Goal: Complete application form

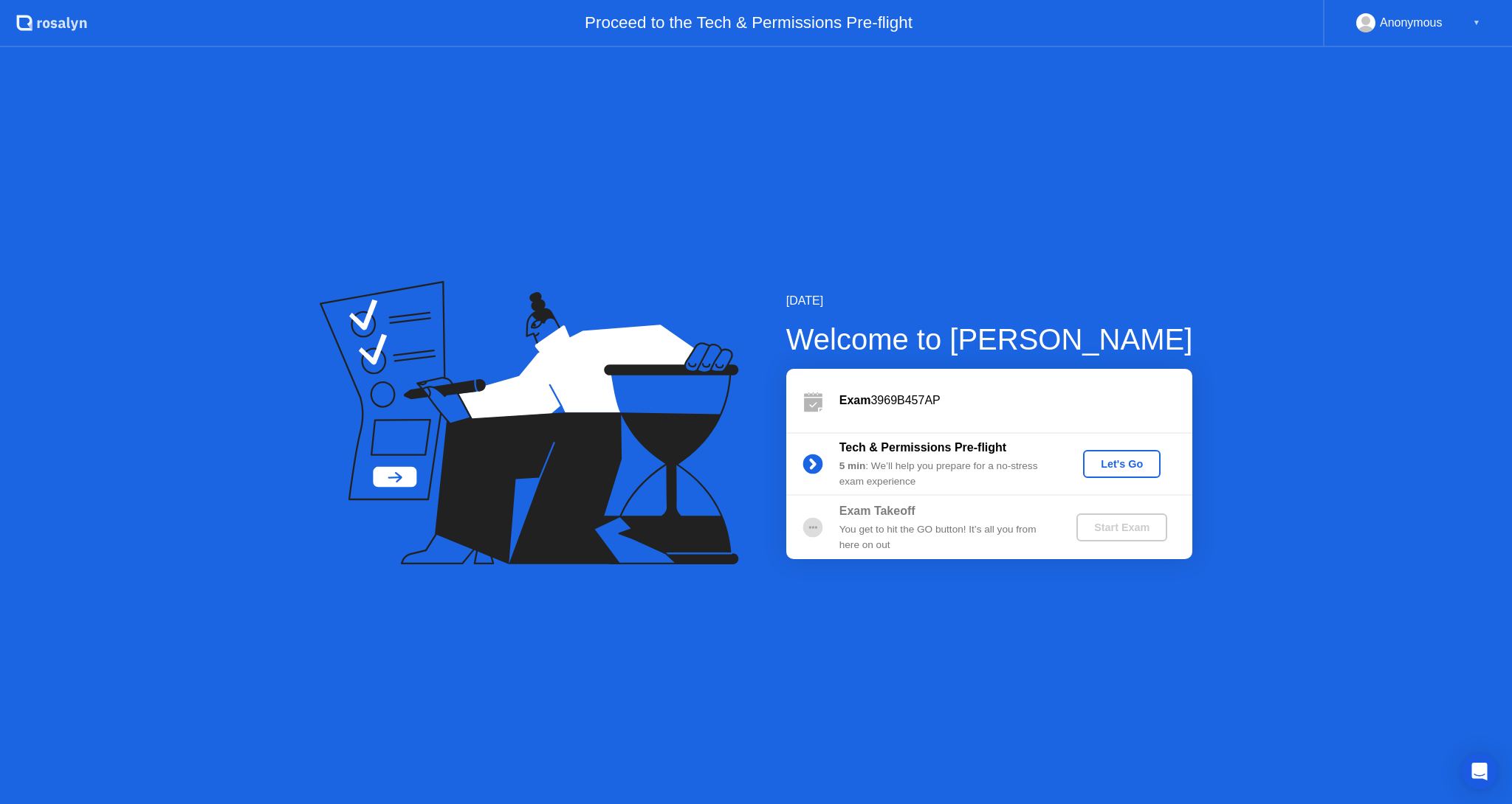
click at [1128, 470] on div "Let's Go" at bounding box center [1121, 464] width 66 height 12
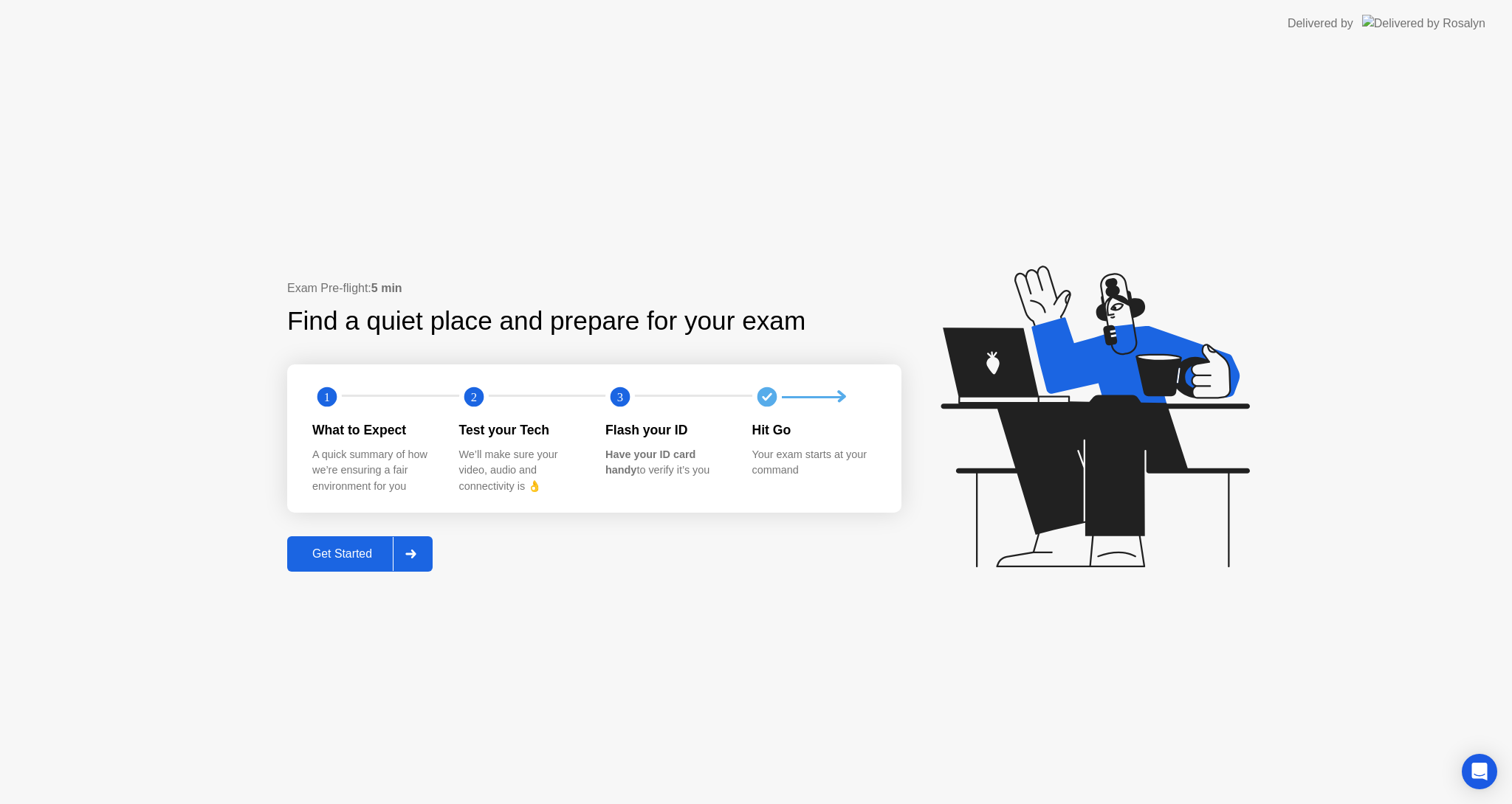
click at [332, 398] on circle at bounding box center [327, 396] width 20 height 19
click at [371, 555] on div "Get Started" at bounding box center [342, 554] width 101 height 13
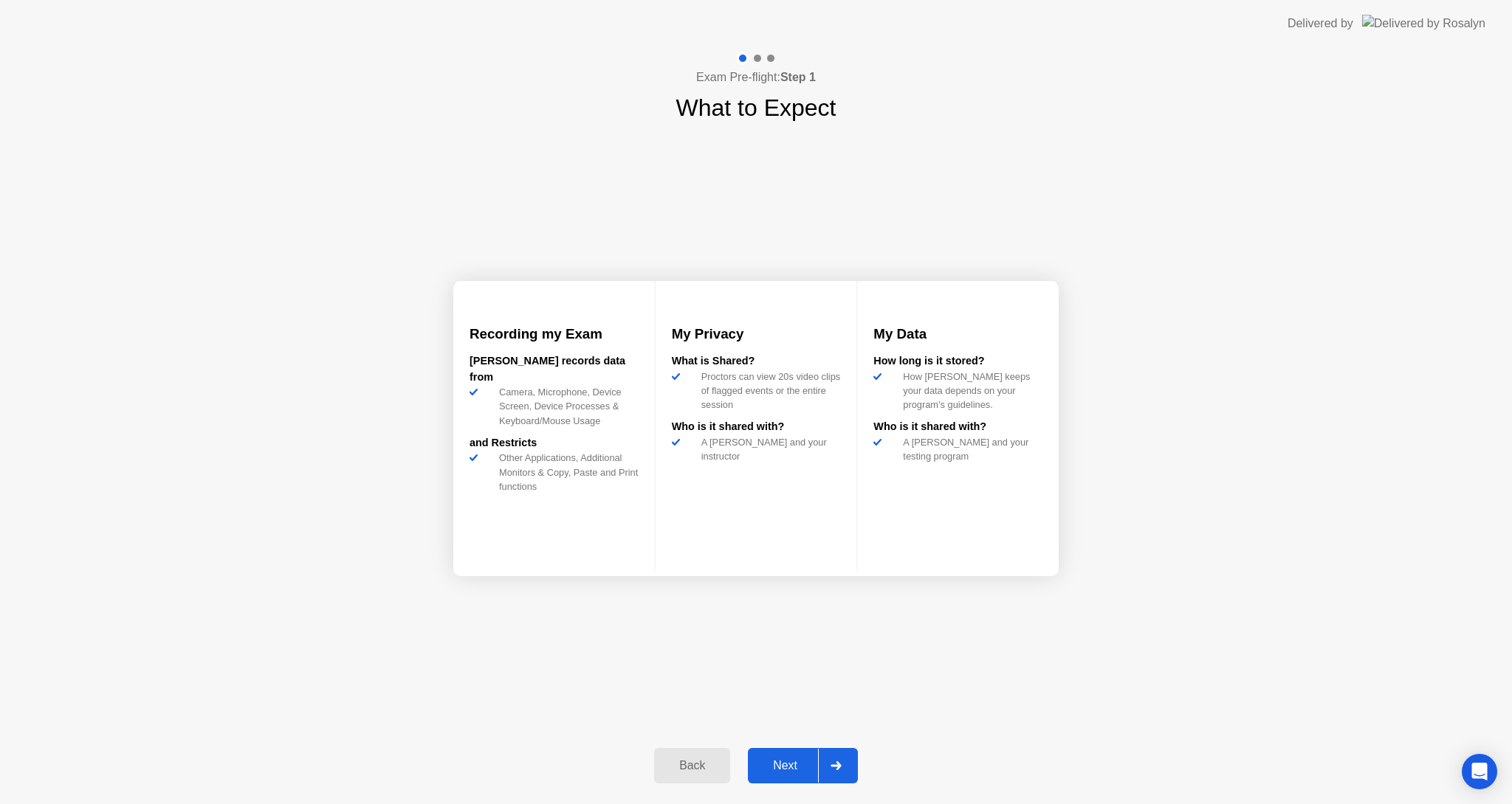
click at [797, 768] on div "Next" at bounding box center [785, 766] width 66 height 13
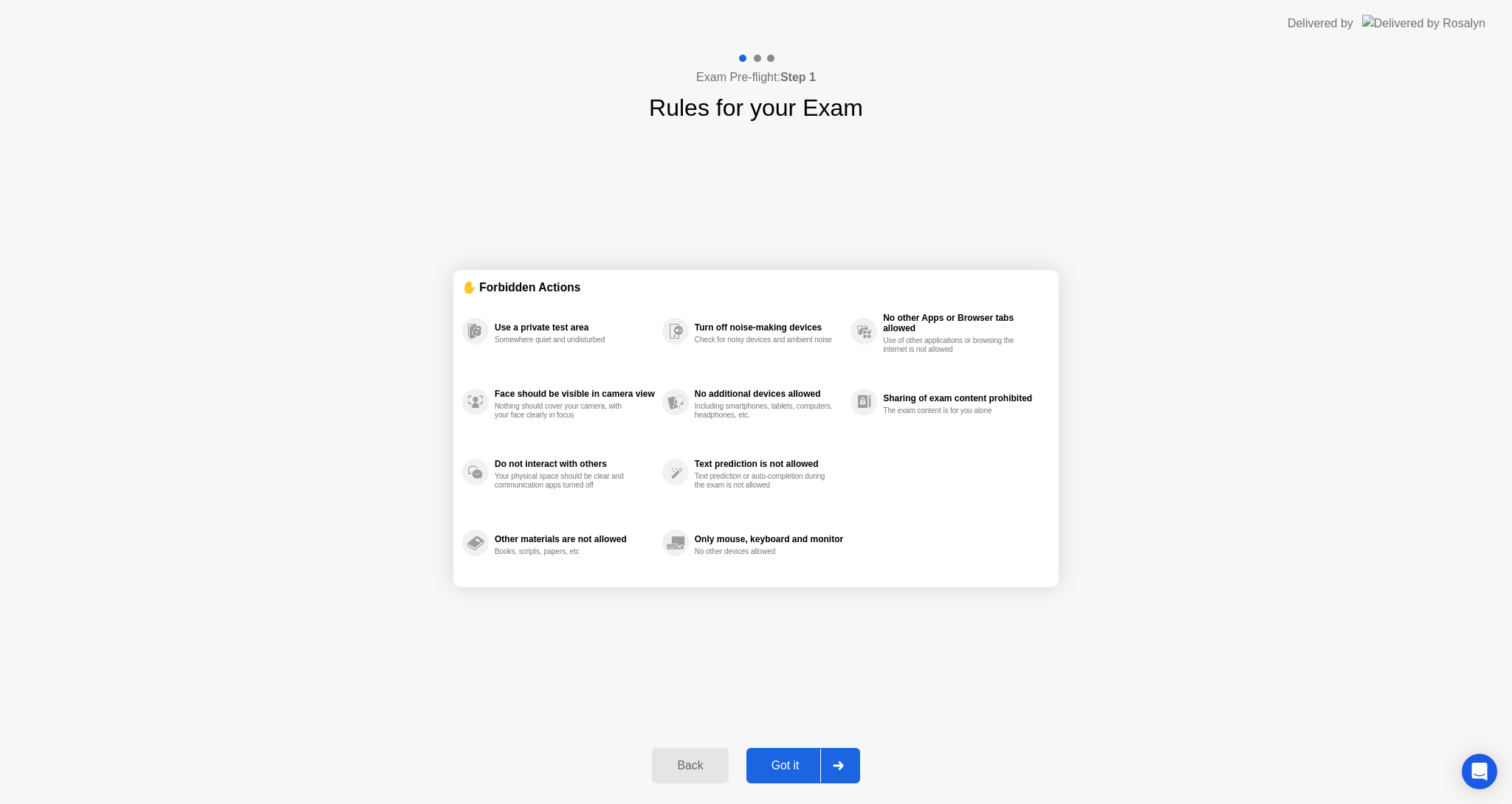
click at [797, 769] on div "Got it" at bounding box center [785, 766] width 70 height 13
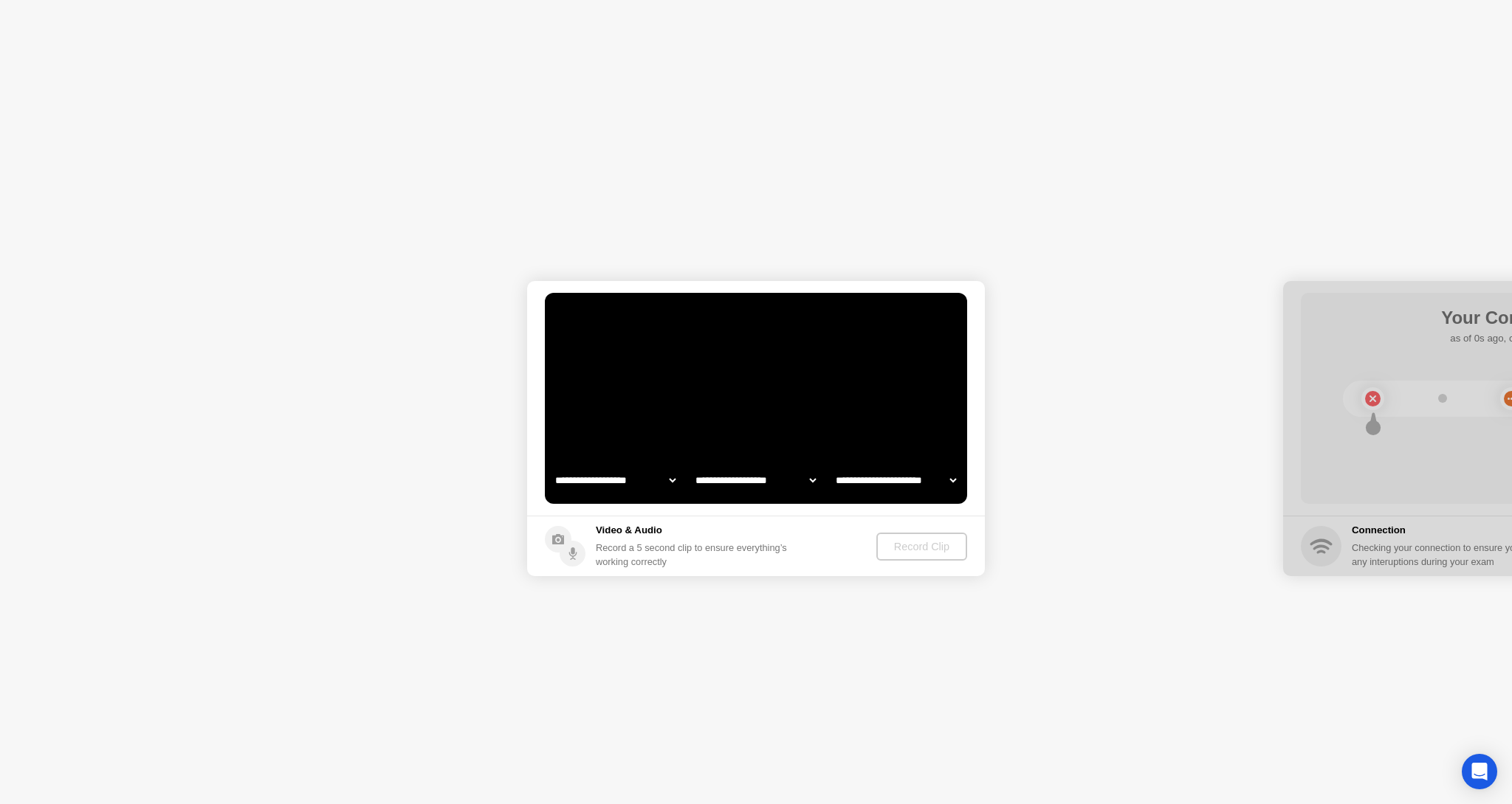
select select "**********"
select select "*******"
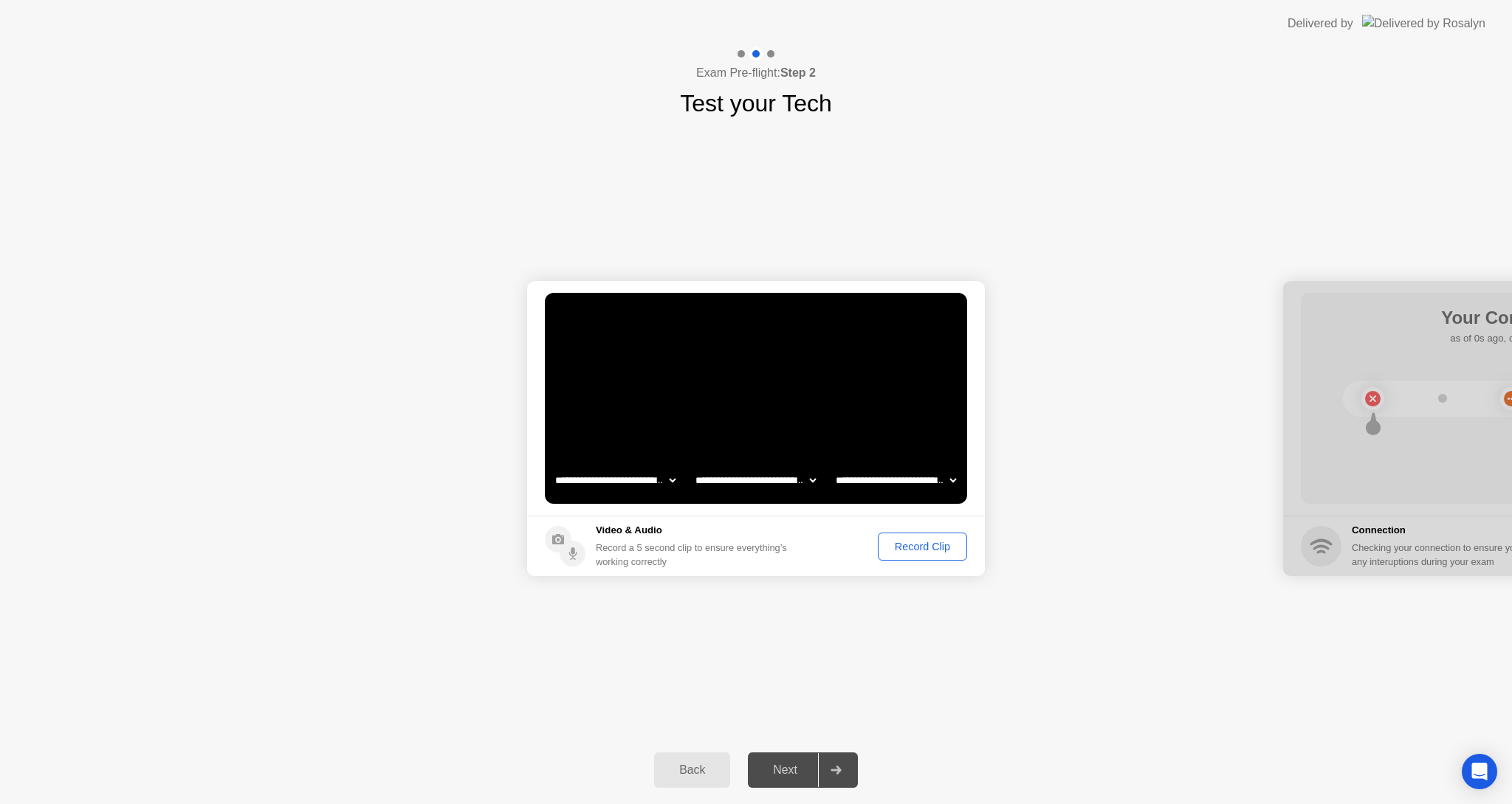
click at [913, 547] on div "Record Clip" at bounding box center [922, 547] width 79 height 12
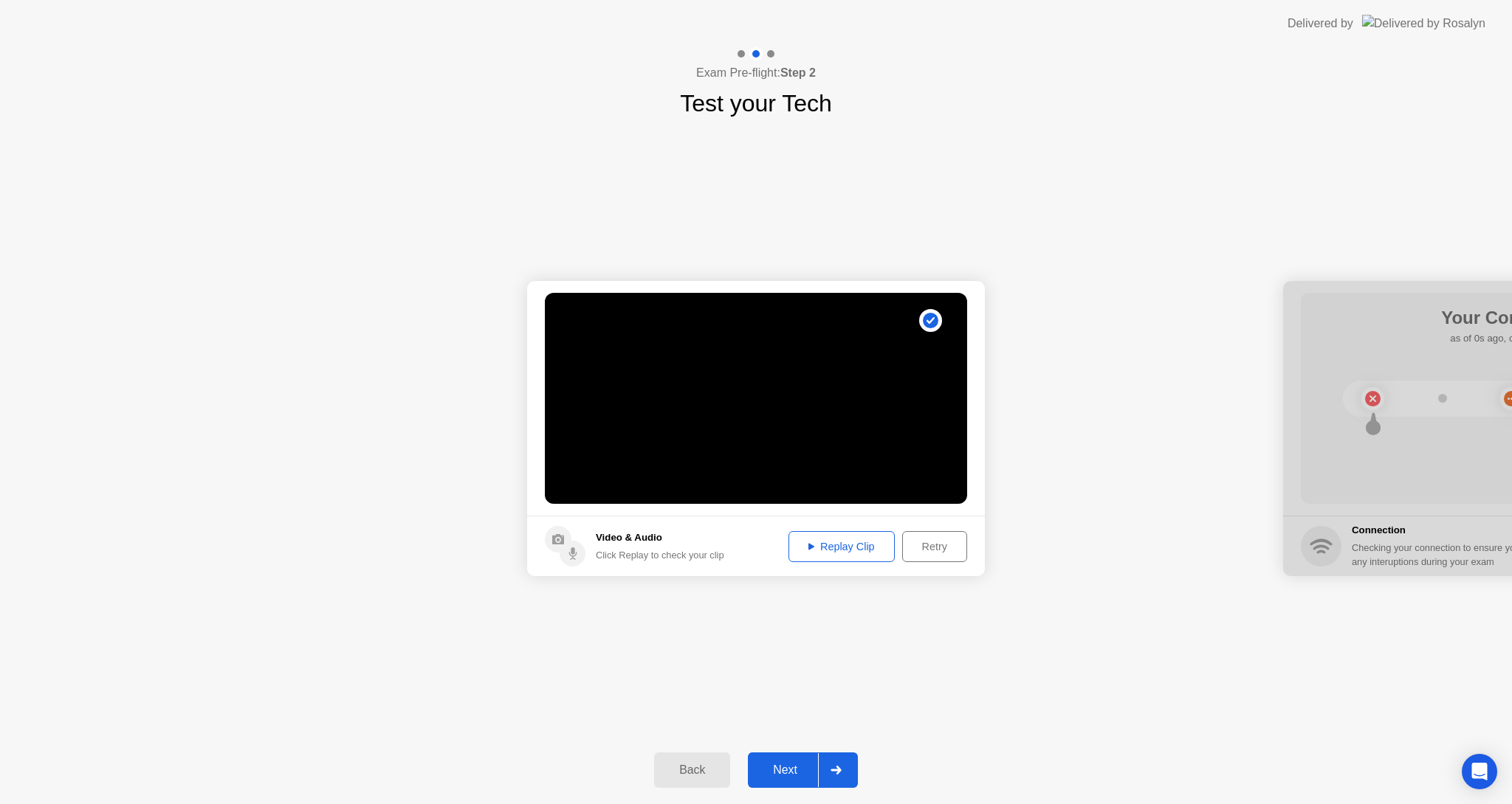
click at [815, 550] on div "Replay Clip" at bounding box center [841, 547] width 96 height 12
click at [802, 773] on div "Next" at bounding box center [785, 771] width 66 height 13
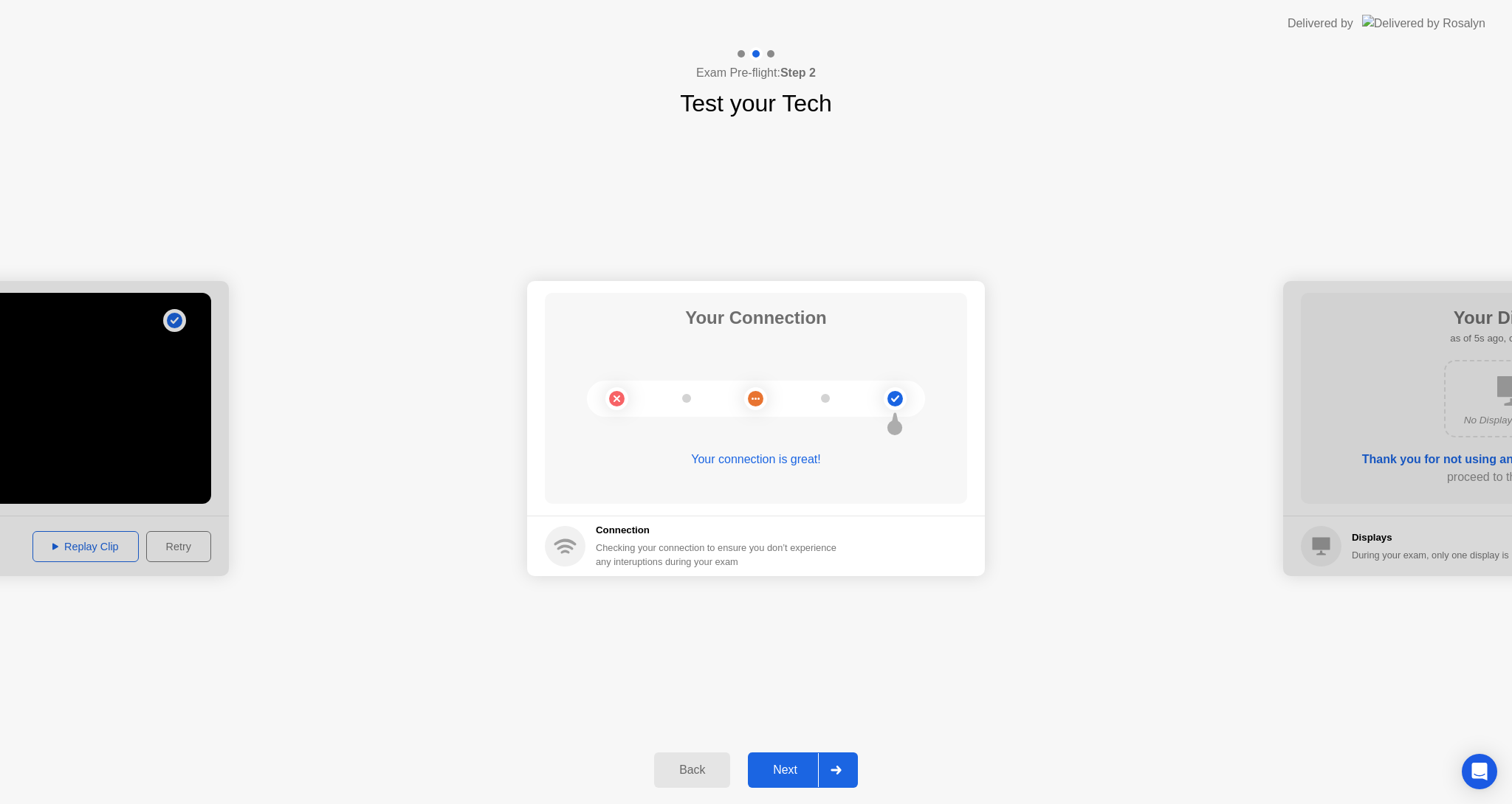
click at [800, 773] on div "Next" at bounding box center [785, 771] width 66 height 13
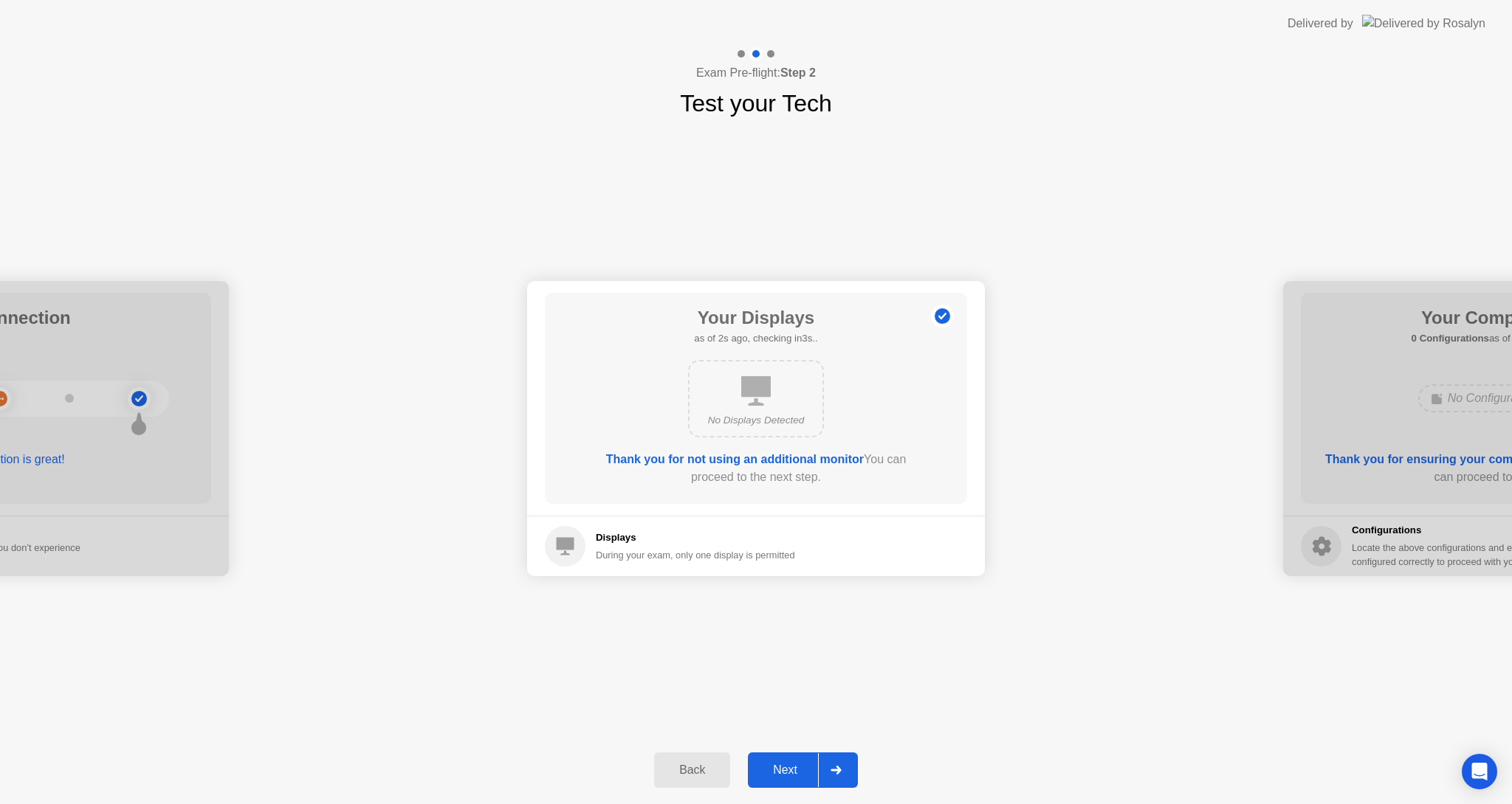
click at [800, 767] on div "Next" at bounding box center [785, 771] width 66 height 13
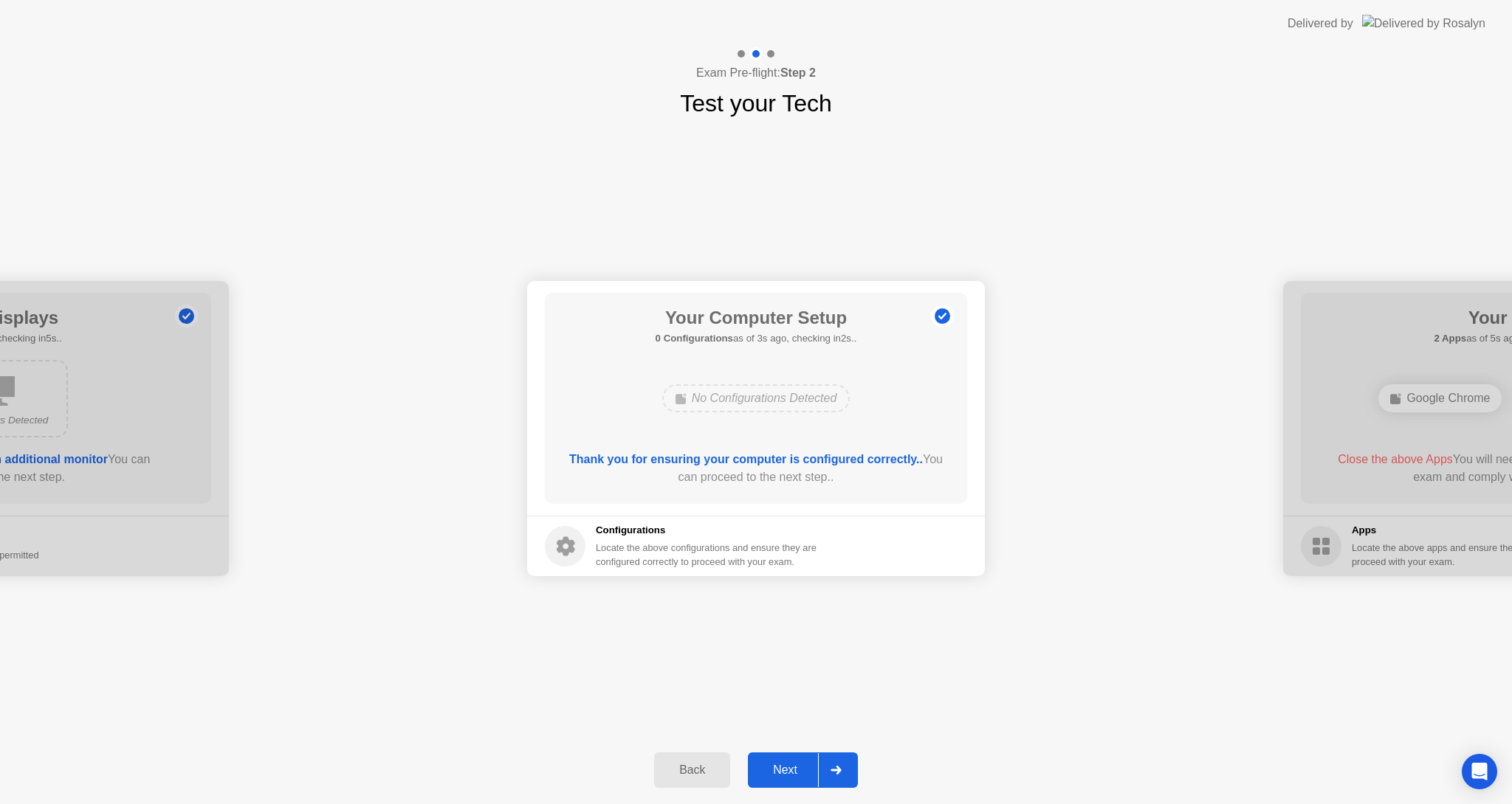
click at [800, 767] on div "Next" at bounding box center [785, 771] width 66 height 13
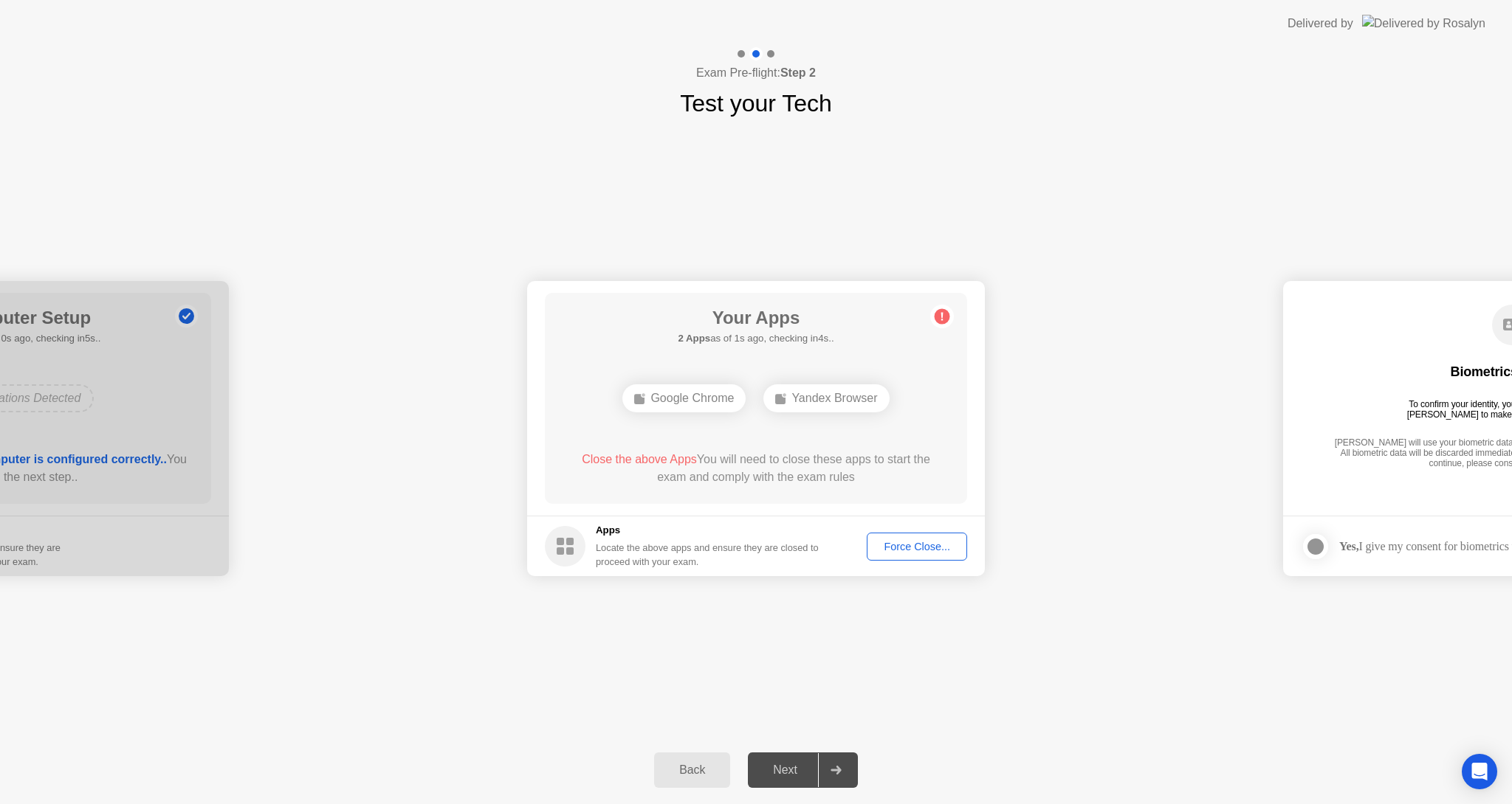
click at [909, 545] on div "Force Close..." at bounding box center [917, 547] width 90 height 12
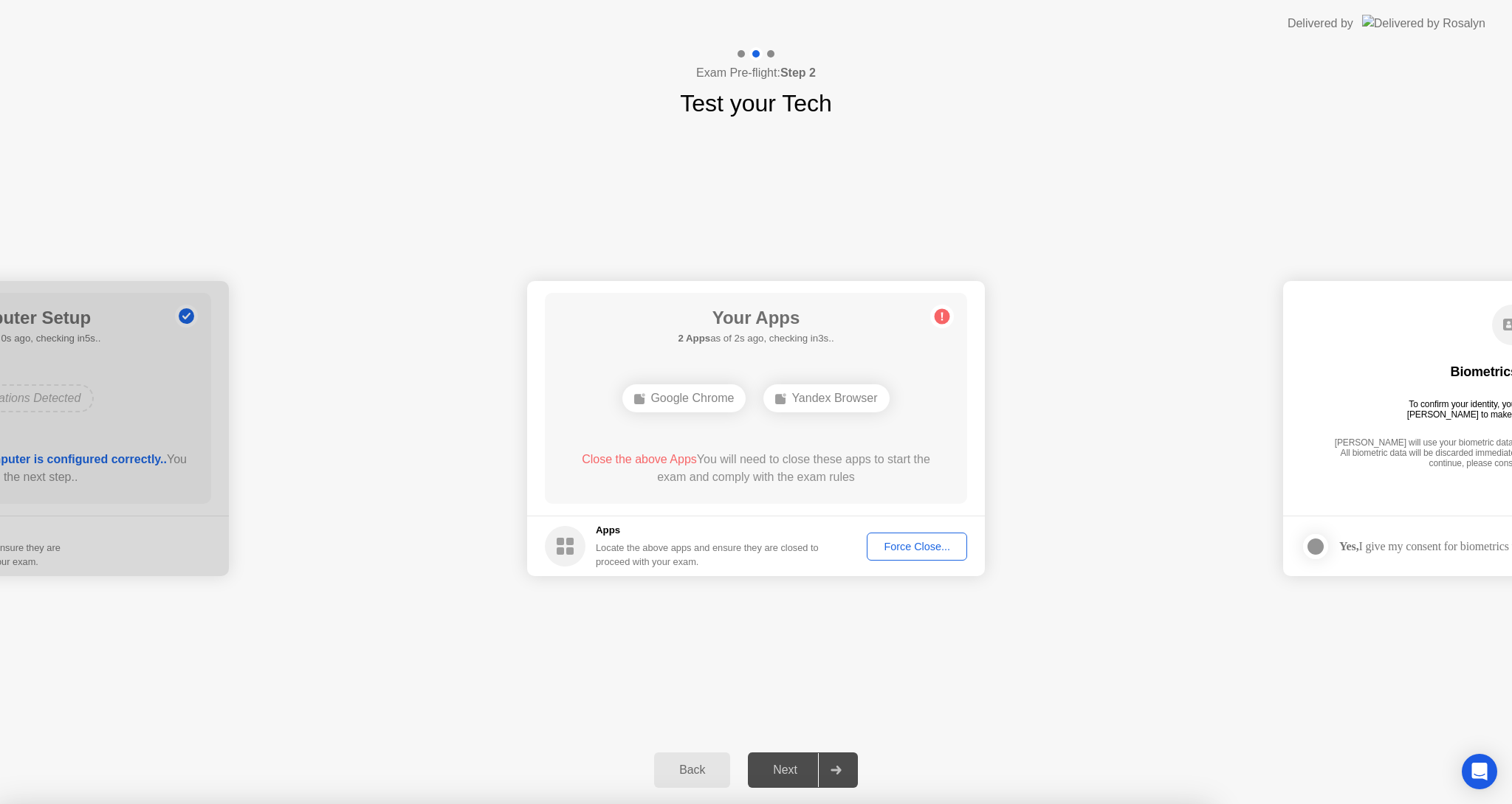
click at [909, 804] on div at bounding box center [756, 804] width 1512 height 0
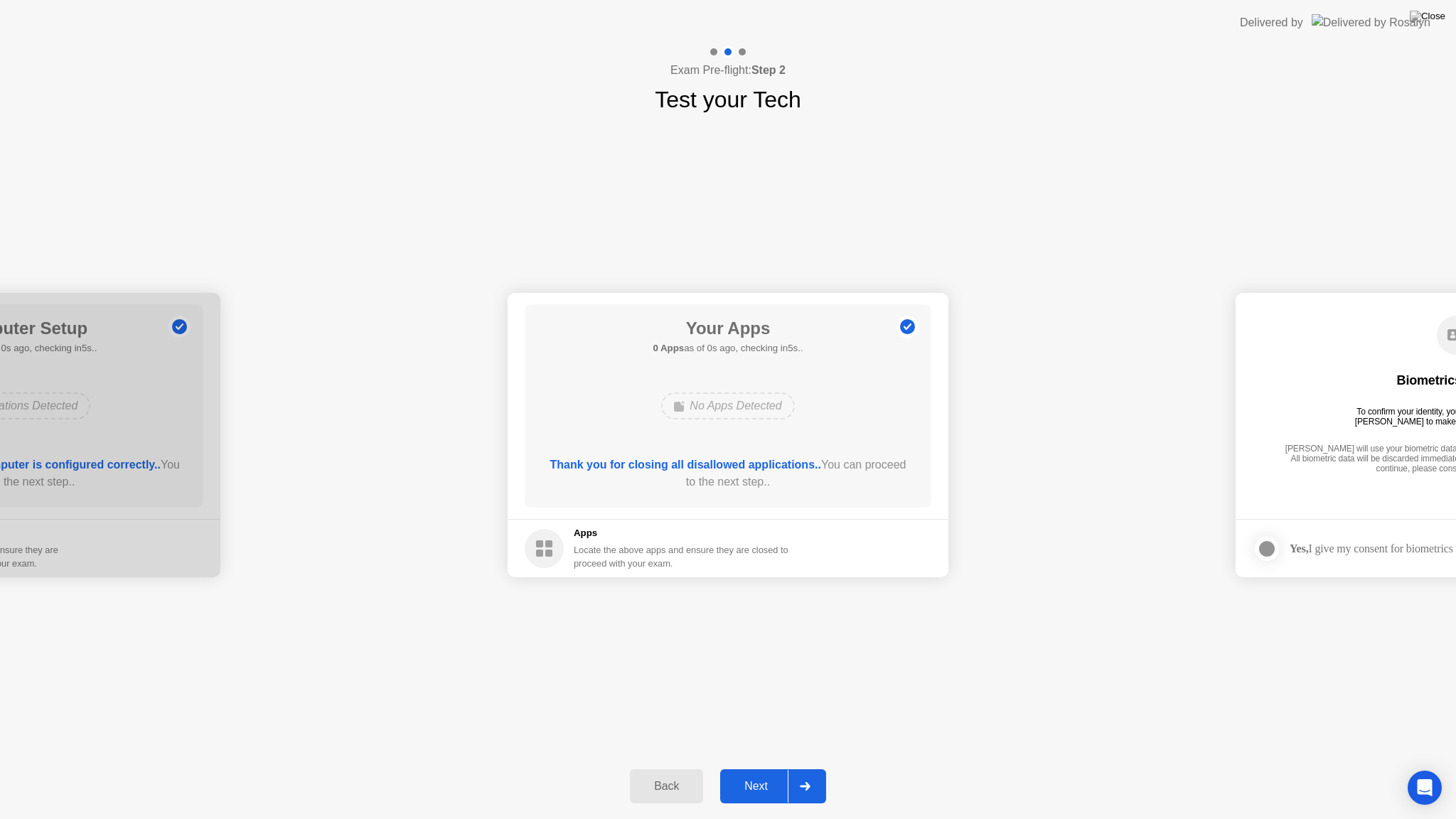
click at [771, 774] on div "Next" at bounding box center [756, 786] width 63 height 13
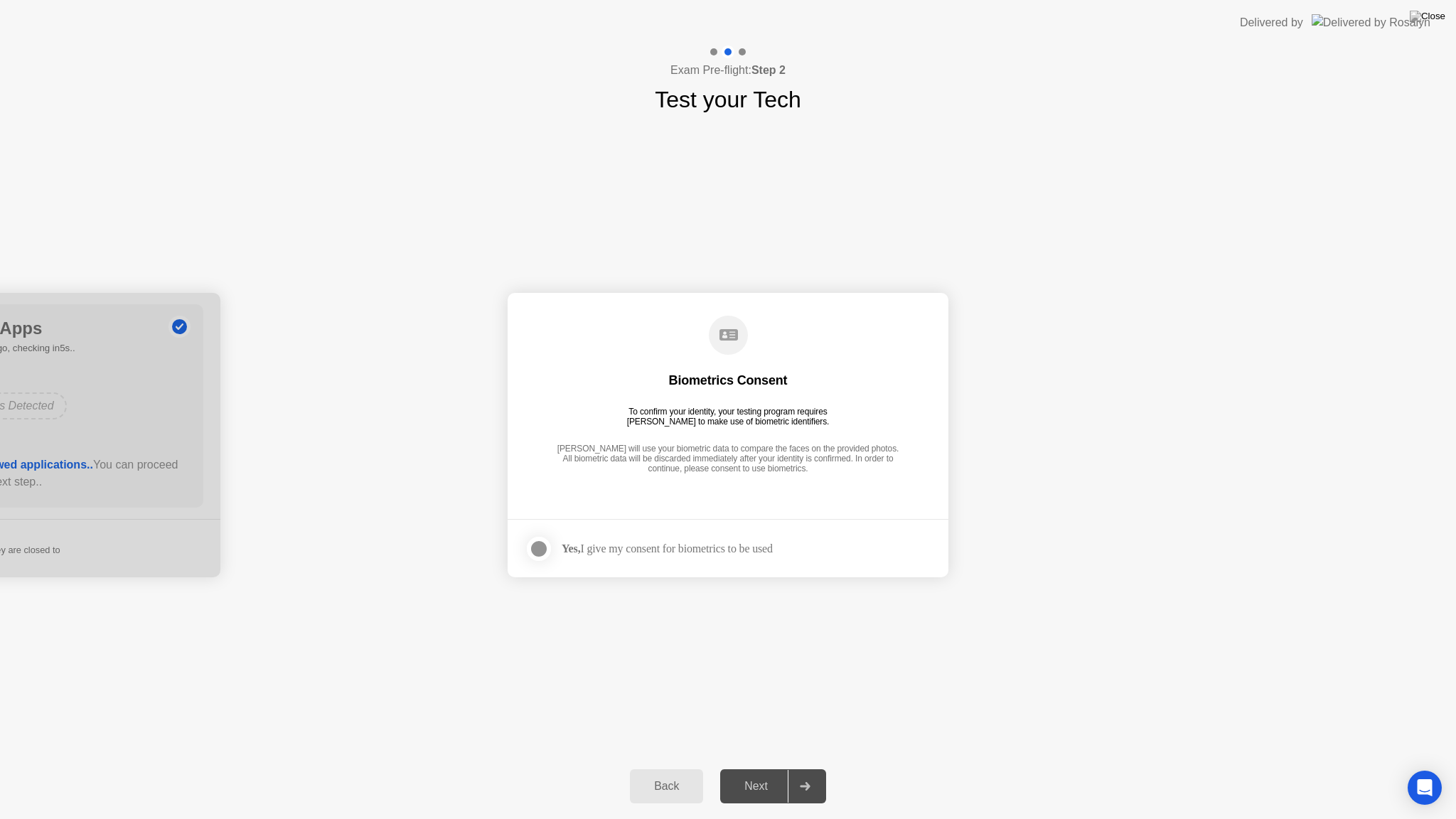
click at [539, 557] on div at bounding box center [538, 548] width 17 height 17
click at [765, 774] on div "Next" at bounding box center [756, 786] width 63 height 13
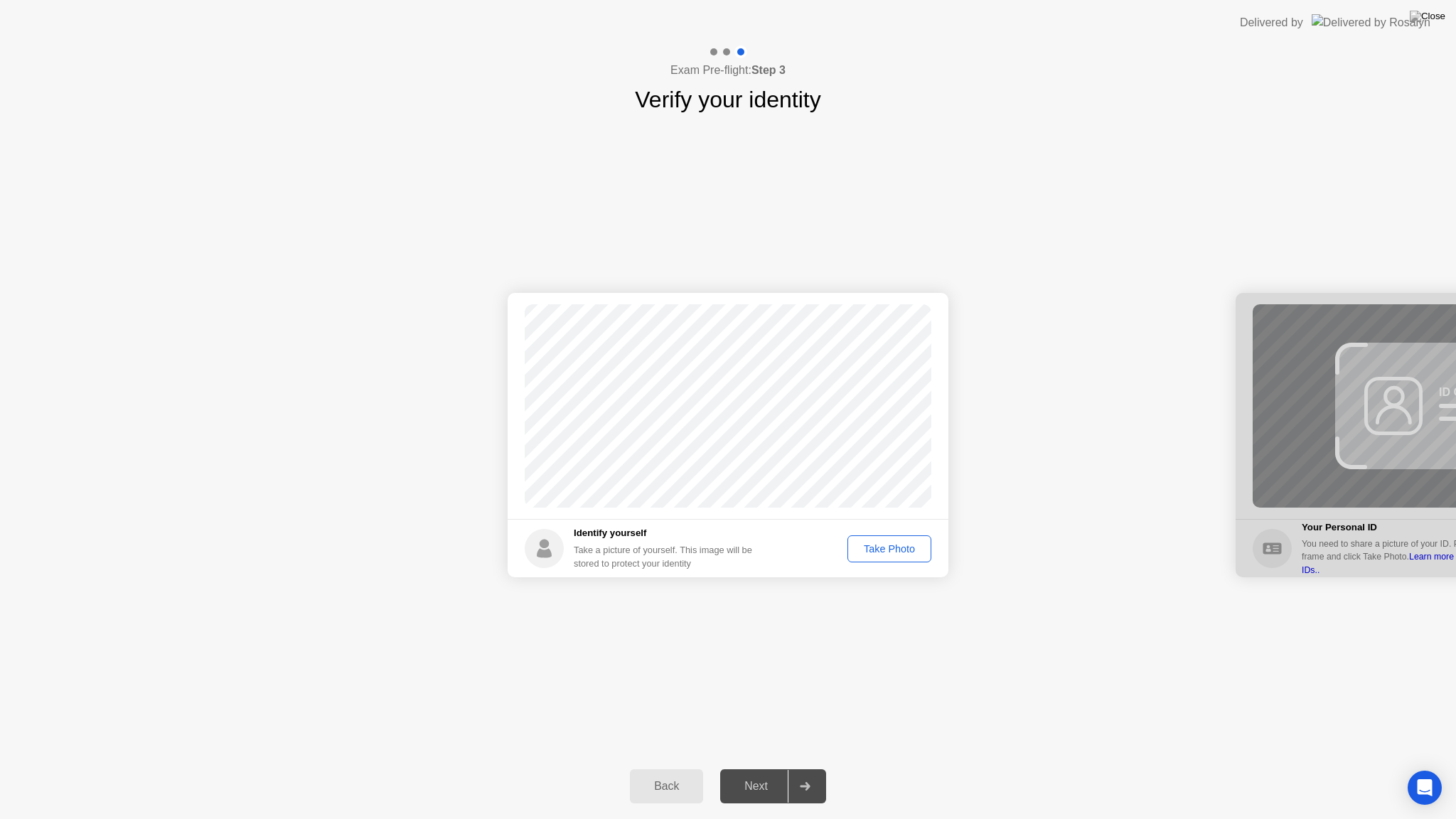
click at [892, 553] on div "Take Photo" at bounding box center [889, 548] width 74 height 12
click at [754, 774] on div "Next" at bounding box center [756, 786] width 63 height 13
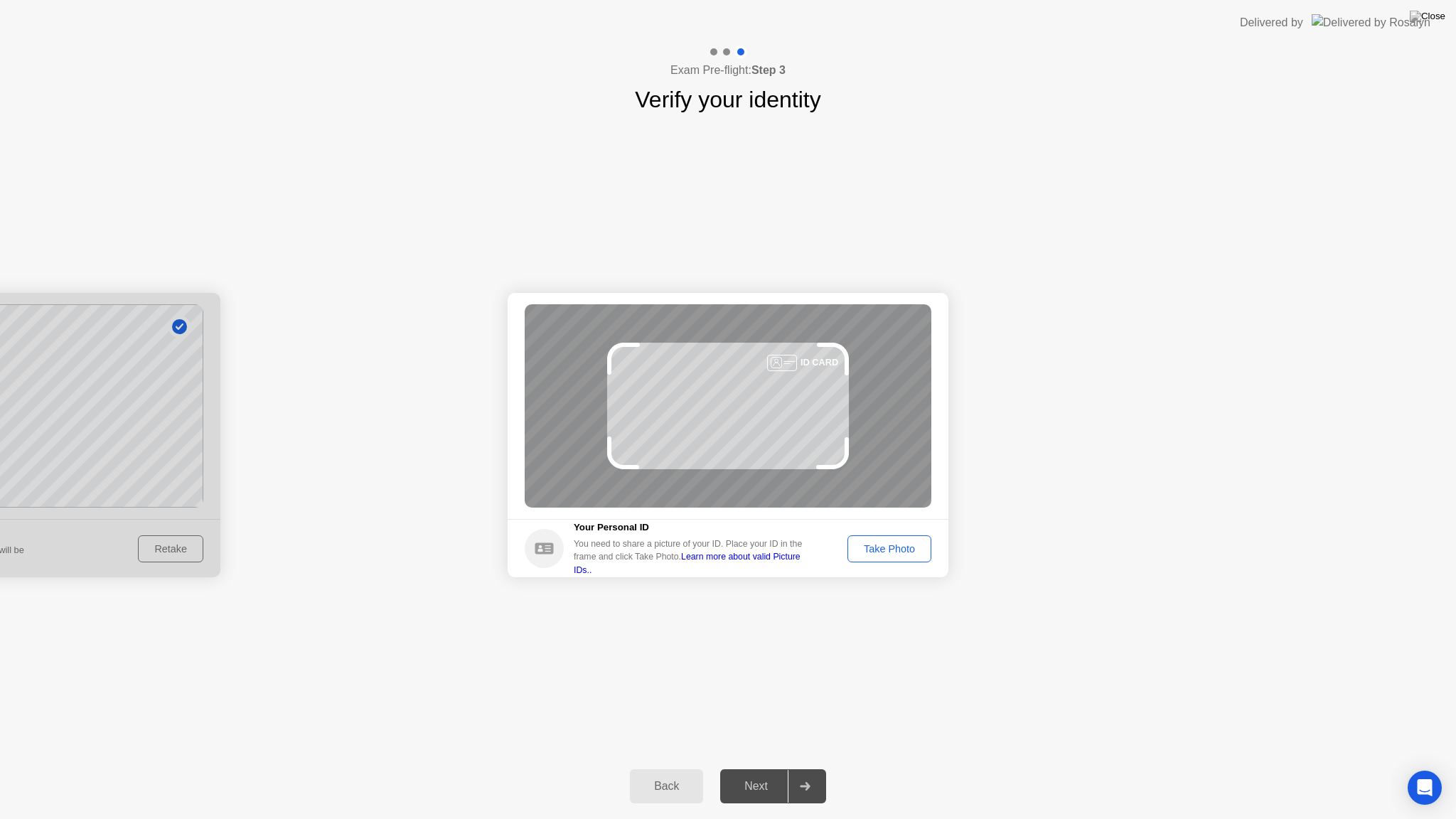
click at [788, 355] on div at bounding box center [782, 363] width 30 height 16
click at [807, 355] on div "ID CARD" at bounding box center [819, 361] width 38 height 13
click at [820, 363] on div "ID CARD" at bounding box center [819, 361] width 38 height 13
click at [824, 359] on div "ID CARD" at bounding box center [819, 361] width 38 height 13
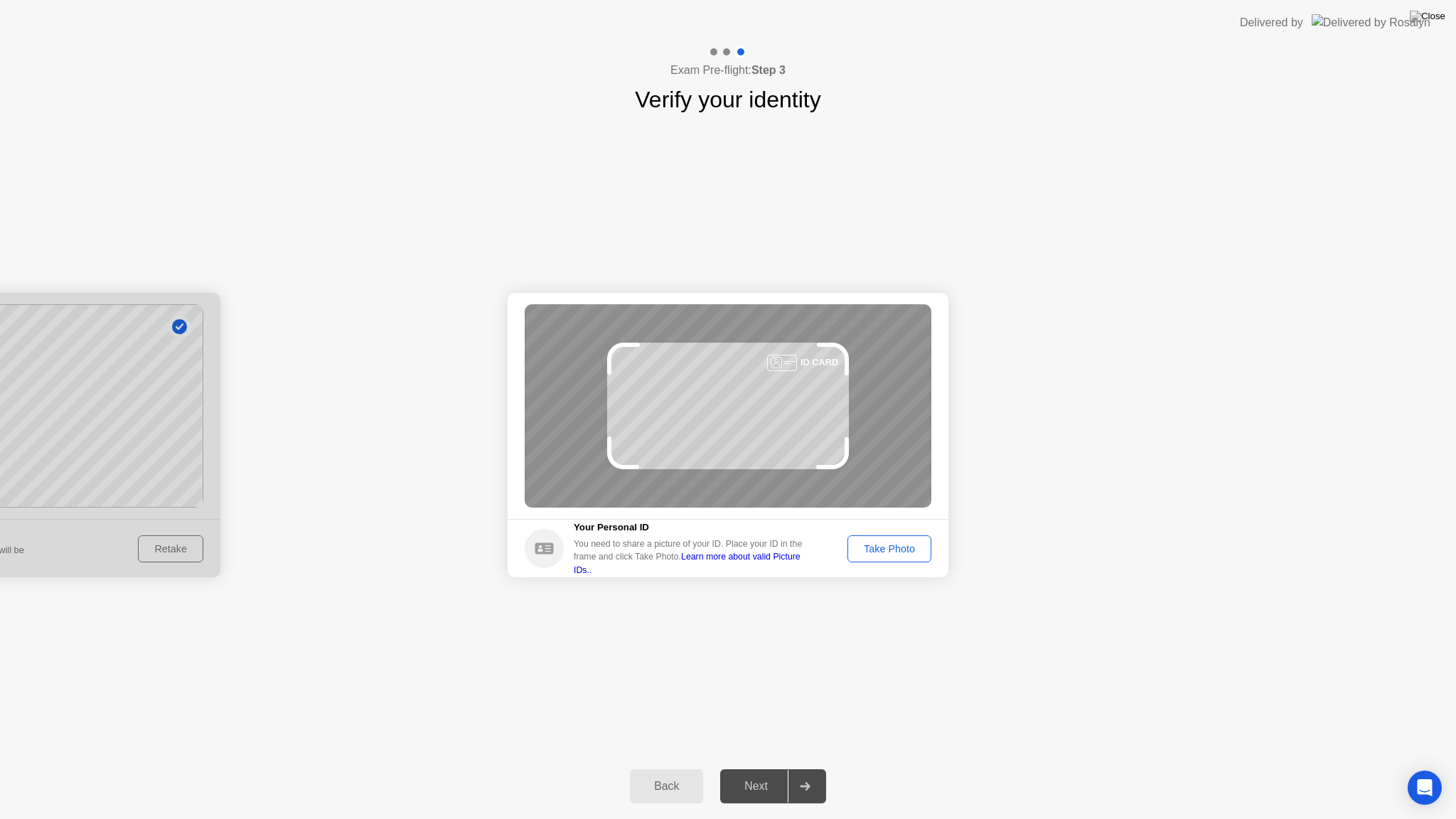
drag, startPoint x: 774, startPoint y: 367, endPoint x: 759, endPoint y: 369, distance: 15.1
click at [771, 367] on div at bounding box center [782, 363] width 30 height 16
drag, startPoint x: 759, startPoint y: 369, endPoint x: 741, endPoint y: 379, distance: 20.6
click at [757, 370] on div "ID CARD" at bounding box center [728, 405] width 407 height 203
drag, startPoint x: 695, startPoint y: 410, endPoint x: 675, endPoint y: 442, distance: 37.7
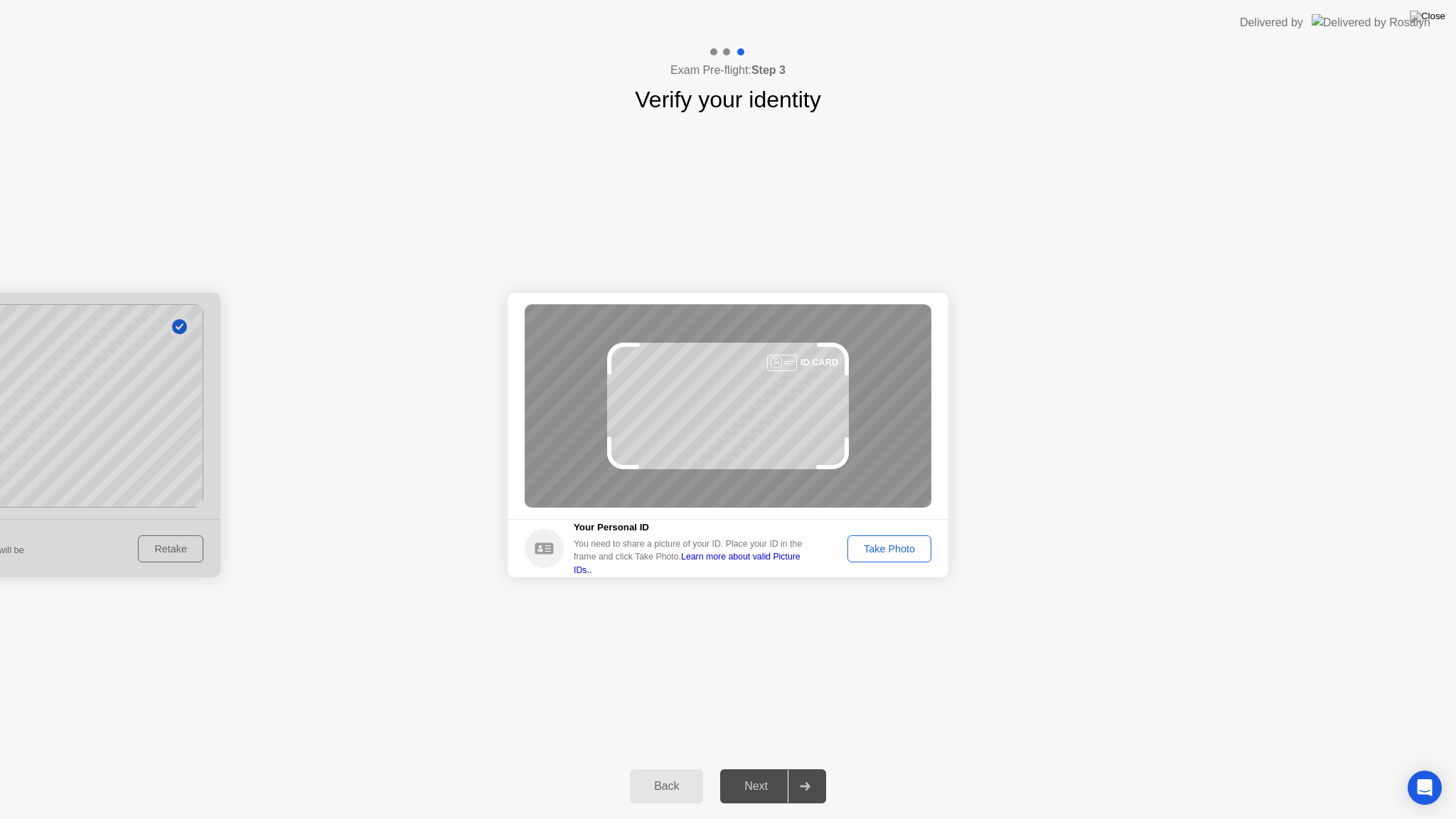
click at [689, 420] on div "ID CARD" at bounding box center [728, 405] width 407 height 203
drag, startPoint x: 674, startPoint y: 449, endPoint x: 698, endPoint y: 466, distance: 29.4
click at [679, 452] on div "ID CARD" at bounding box center [728, 405] width 407 height 203
drag, startPoint x: 698, startPoint y: 466, endPoint x: 826, endPoint y: 520, distance: 138.9
click at [723, 477] on div "ID CARD" at bounding box center [728, 405] width 407 height 203
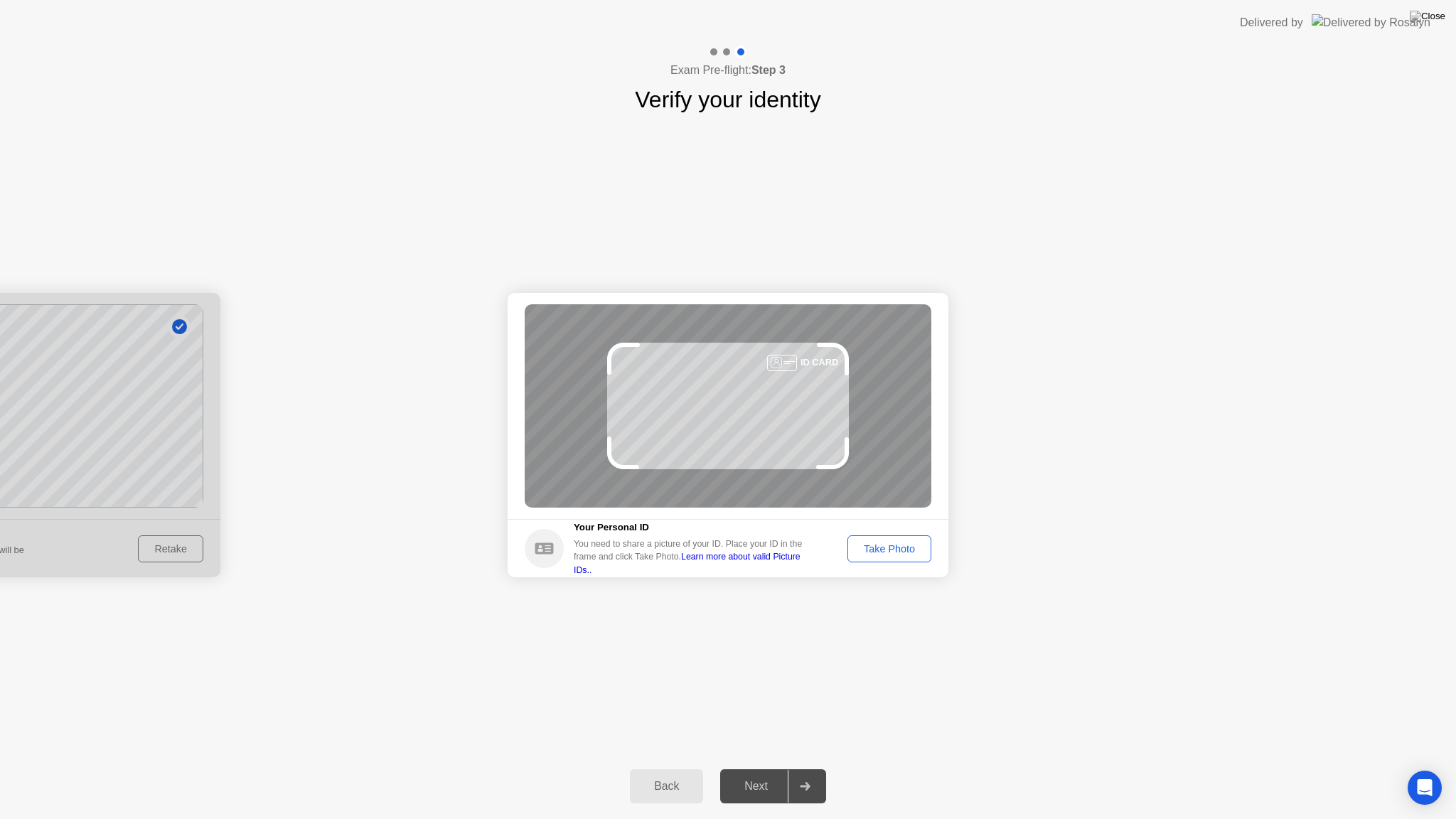
click at [885, 561] on footer "Your Personal ID You need to share a picture of your ID. Place your ID in the f…" at bounding box center [728, 547] width 441 height 58
click at [885, 545] on div "Take Photo" at bounding box center [889, 548] width 74 height 12
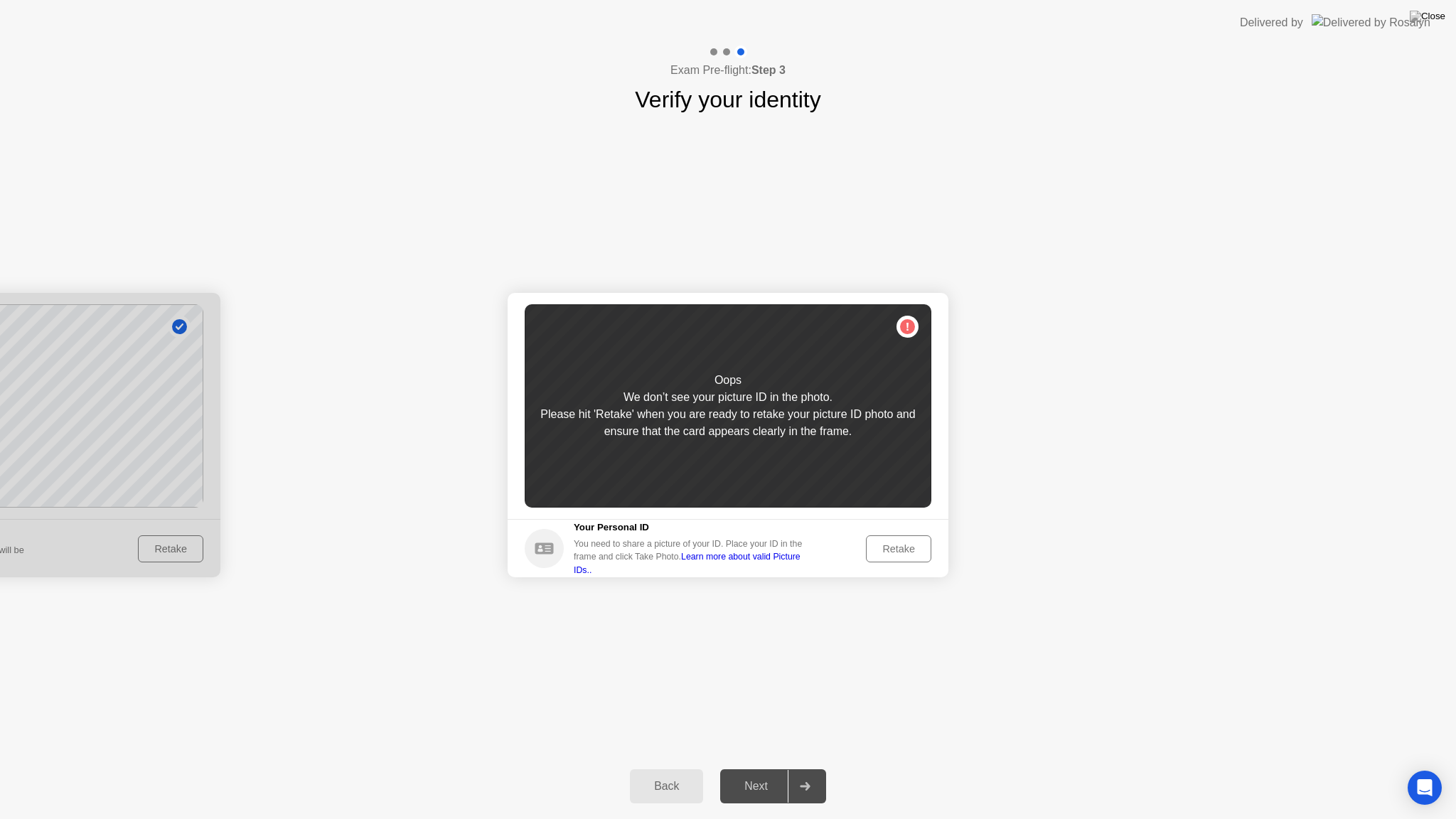
click at [834, 449] on div "Oops We don’t see your picture ID in the photo. Please hit 'Retake' when you ar…" at bounding box center [728, 405] width 407 height 203
click at [698, 406] on div "Please hit 'Retake' when you are ready to retake your picture ID photo and ensu…" at bounding box center [728, 423] width 407 height 34
drag, startPoint x: 571, startPoint y: 548, endPoint x: 549, endPoint y: 549, distance: 22.0
click at [564, 549] on div "Your Personal ID You need to share a picture of your ID. Place your ID in the f…" at bounding box center [669, 548] width 288 height 56
click at [526, 545] on circle at bounding box center [545, 548] width 39 height 39
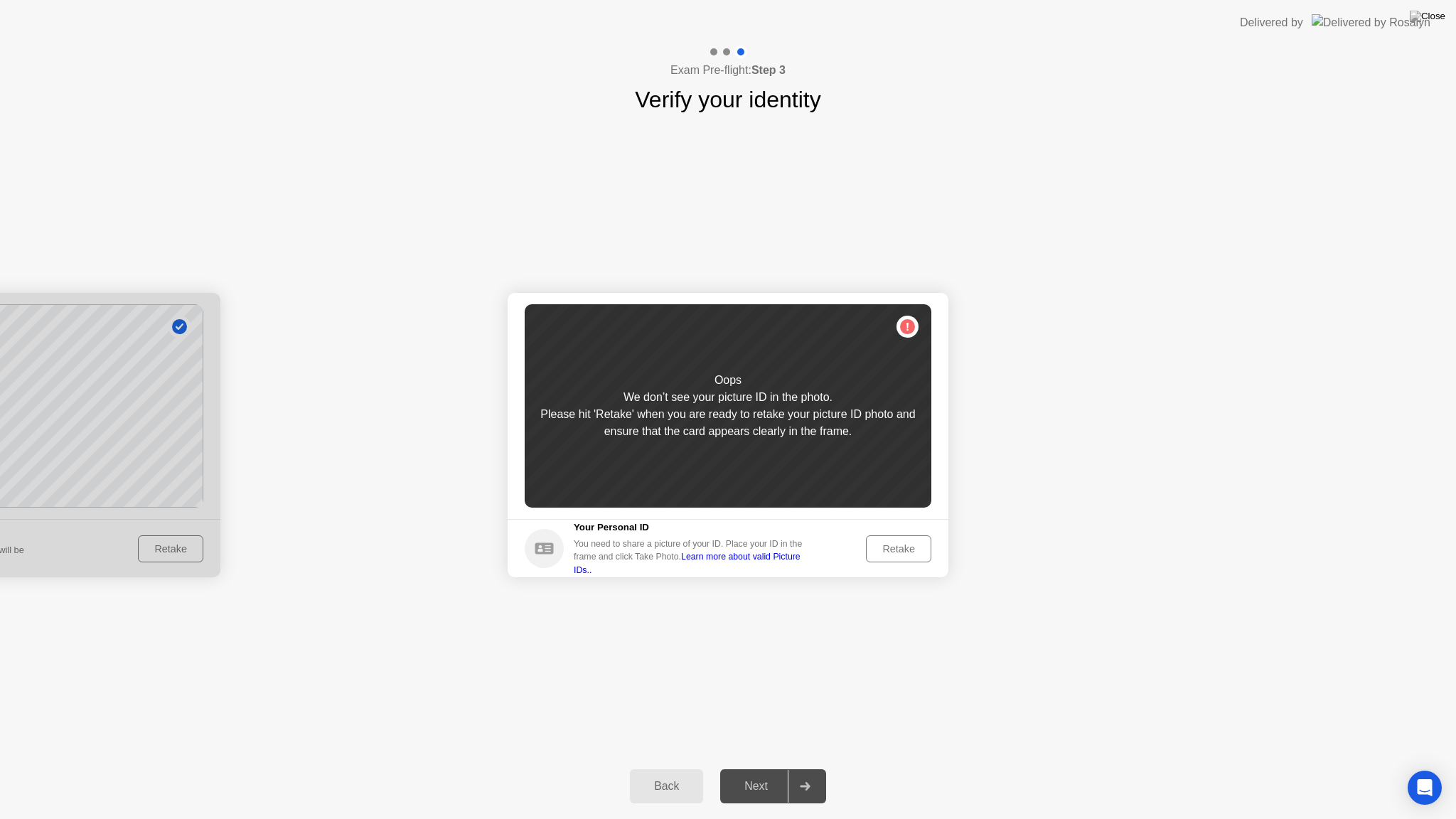
click at [790, 694] on div "Success Photo is correctly taken Identify yourself Take a picture of yourself. …" at bounding box center [728, 435] width 1456 height 637
click at [903, 327] on div "Oops We don’t see your picture ID in the photo. Please hit 'Retake' when you ar…" at bounding box center [728, 405] width 407 height 203
click at [539, 553] on icon at bounding box center [544, 548] width 19 height 12
drag, startPoint x: 671, startPoint y: 541, endPoint x: 646, endPoint y: 536, distance: 25.5
click at [660, 539] on div "Your Personal ID You need to share a picture of your ID. Place your ID in the f…" at bounding box center [692, 548] width 239 height 56
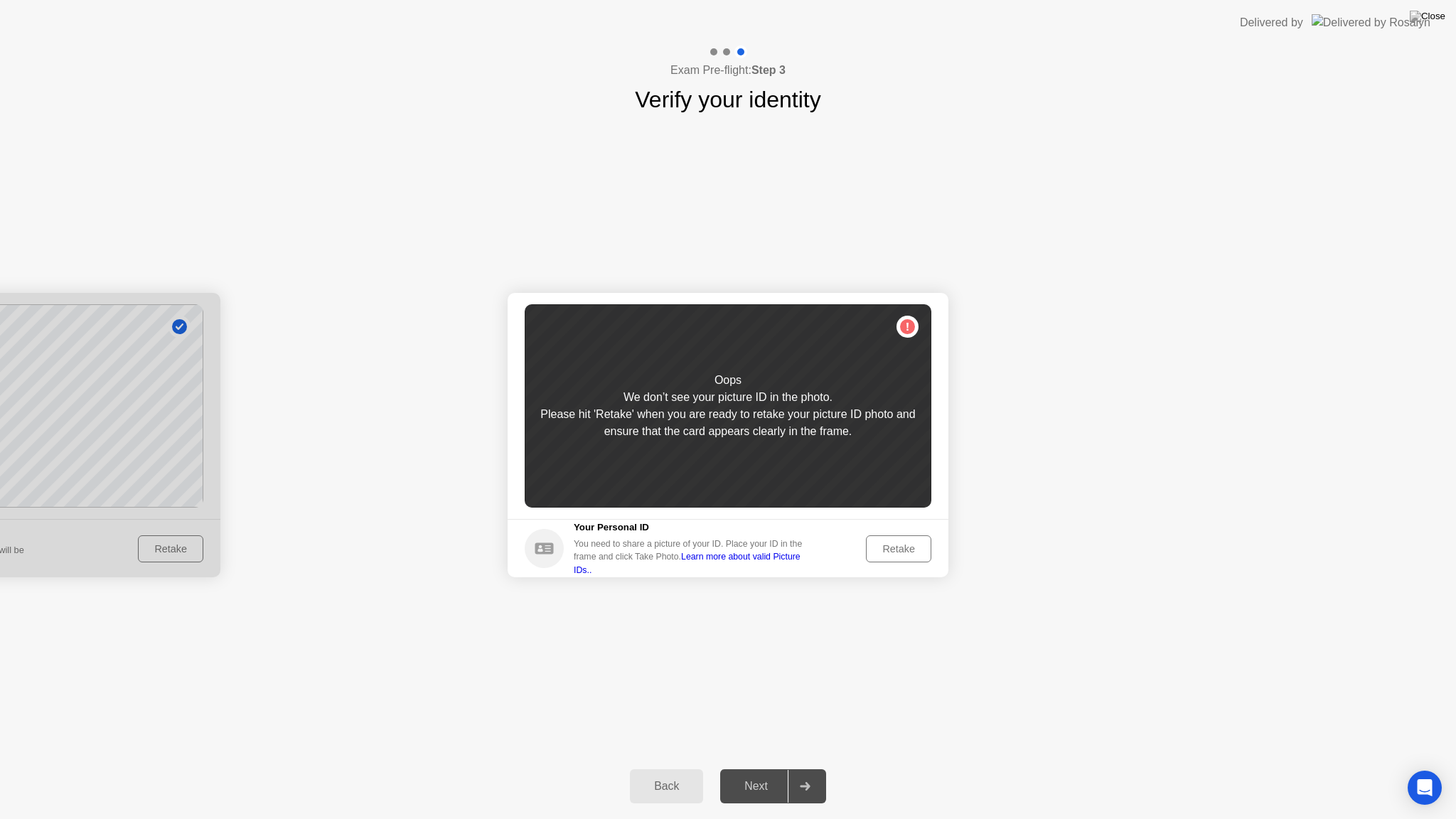
click at [598, 525] on footer "Your Personal ID You need to share a picture of your ID. Place your ID in the f…" at bounding box center [728, 547] width 441 height 58
click at [599, 535] on h5 "Your Personal ID" at bounding box center [692, 528] width 239 height 14
drag, startPoint x: 723, startPoint y: 442, endPoint x: 729, endPoint y: 434, distance: 10.0
click at [723, 441] on div "Oops We don’t see your picture ID in the photo. Please hit 'Retake' when you ar…" at bounding box center [728, 405] width 407 height 203
drag, startPoint x: 881, startPoint y: 334, endPoint x: 896, endPoint y: 327, distance: 16.6
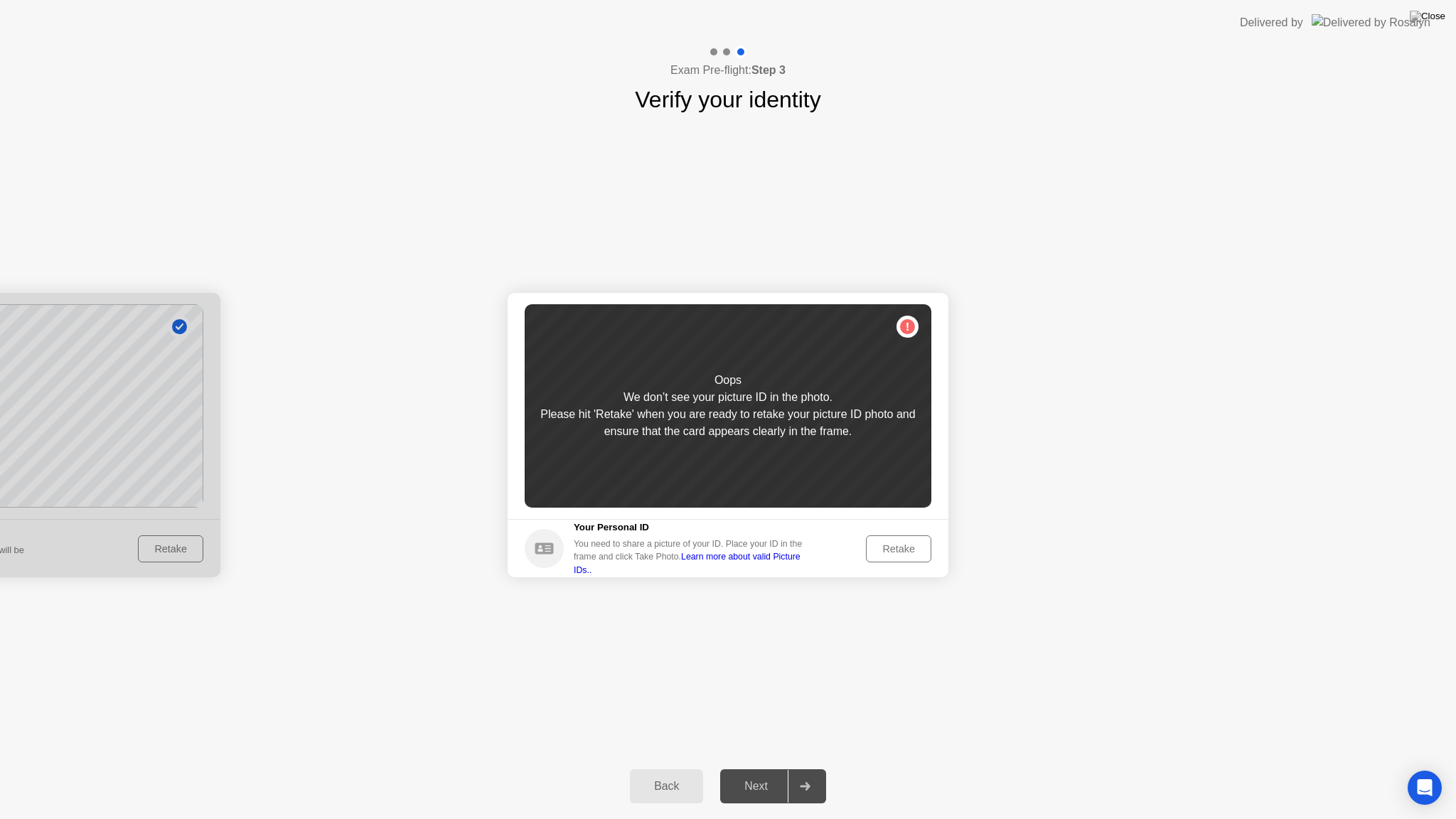
click at [890, 331] on div "Oops We don’t see your picture ID in the photo. Please hit 'Retake' when you ar…" at bounding box center [728, 405] width 407 height 203
drag, startPoint x: 899, startPoint y: 325, endPoint x: 908, endPoint y: 323, distance: 9.2
click at [902, 324] on div "Oops We don’t see your picture ID in the photo. Please hit 'Retake' when you ar…" at bounding box center [728, 405] width 407 height 203
click at [908, 323] on div "Oops We don’t see your picture ID in the photo. Please hit 'Retake' when you ar…" at bounding box center [728, 405] width 407 height 203
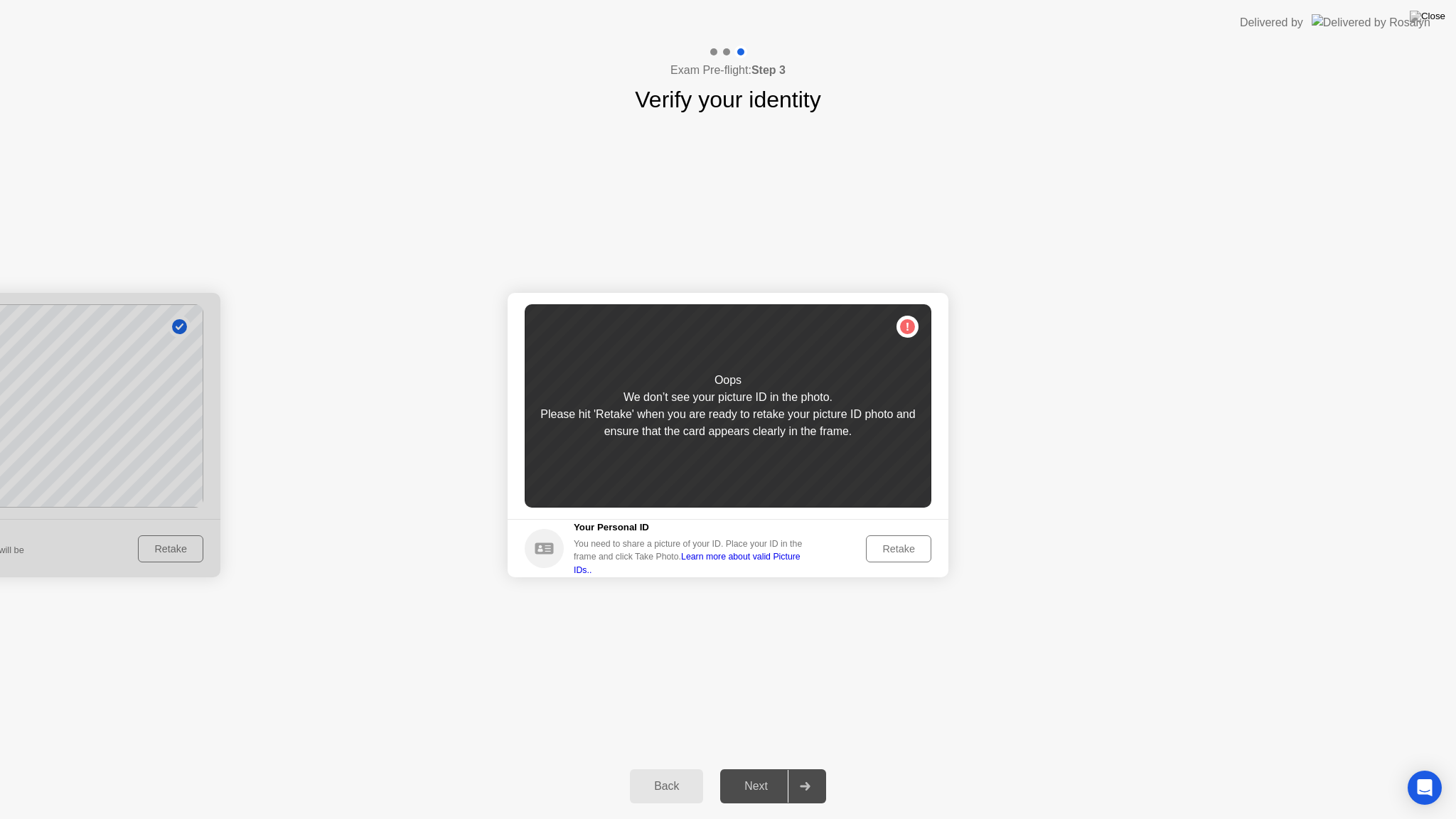
click at [895, 548] on div "Retake" at bounding box center [899, 548] width 55 height 12
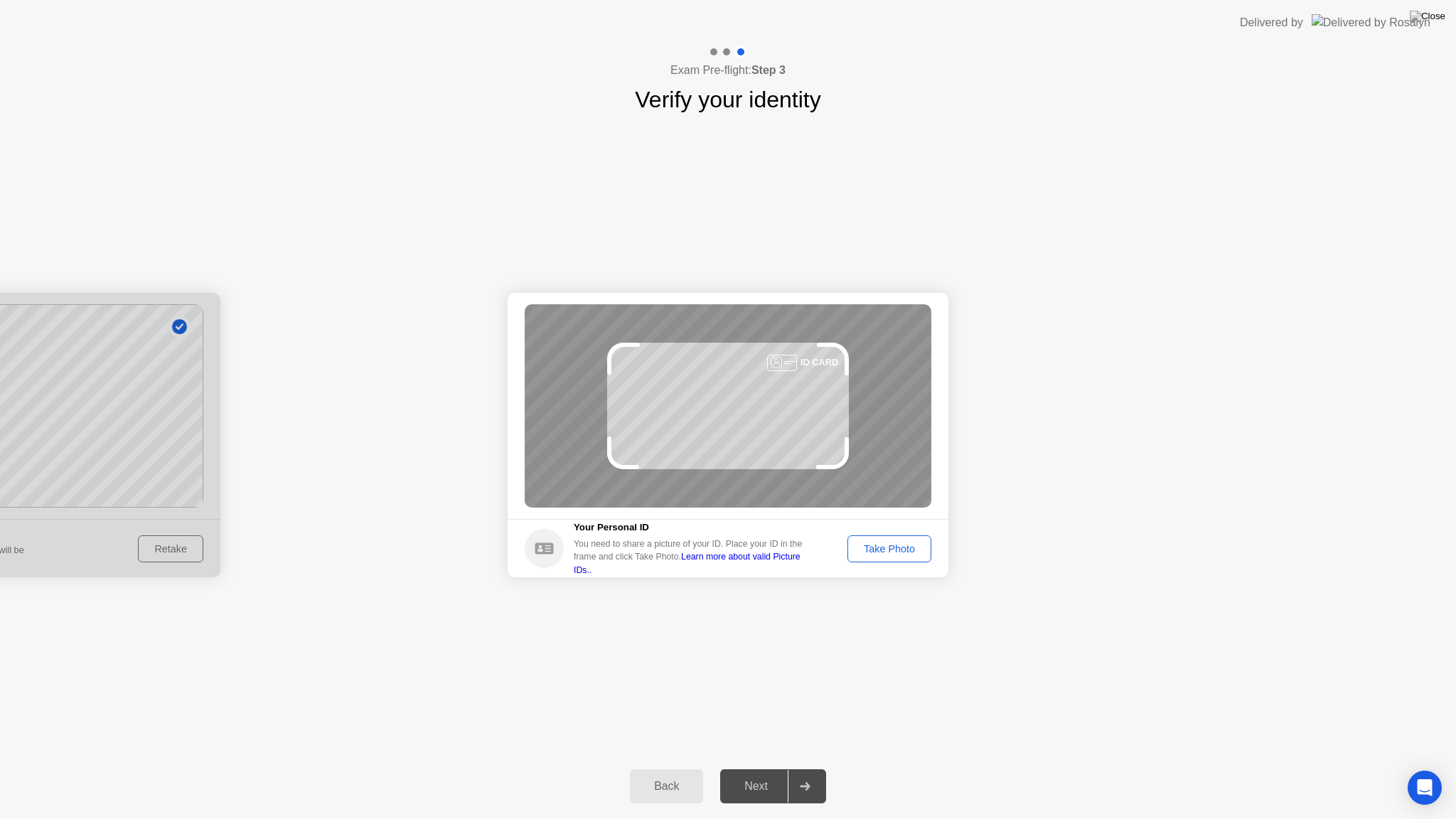
click at [893, 553] on div "Take Photo" at bounding box center [889, 548] width 74 height 12
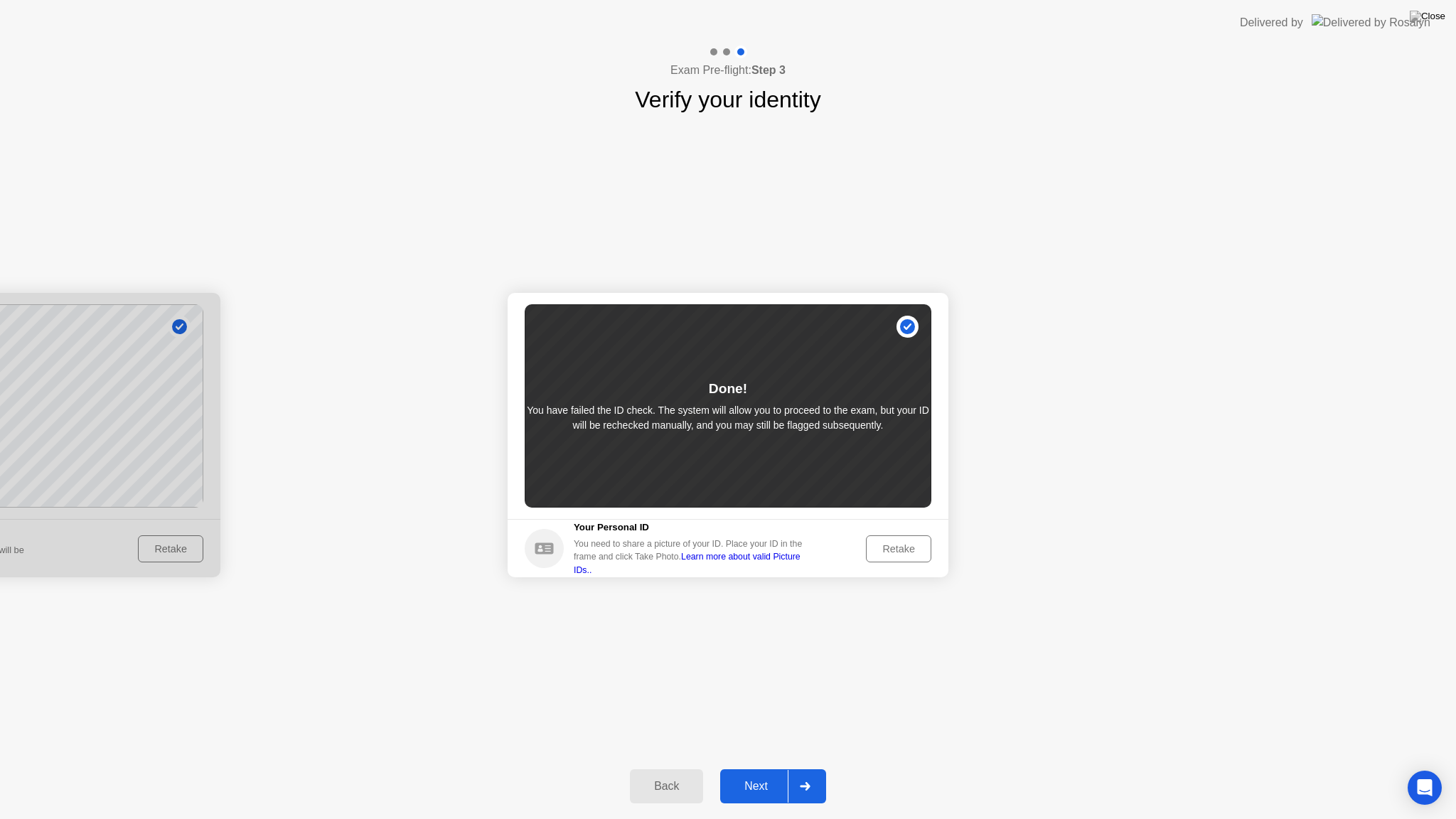
click at [799, 443] on div "Done! You have failed the ID check. The system will allow you to proceed to the…" at bounding box center [728, 405] width 407 height 203
click at [788, 431] on p "You have failed the ID check. The system will allow you to proceed to the exam,…" at bounding box center [728, 418] width 407 height 30
click at [768, 774] on div "Next" at bounding box center [756, 786] width 63 height 13
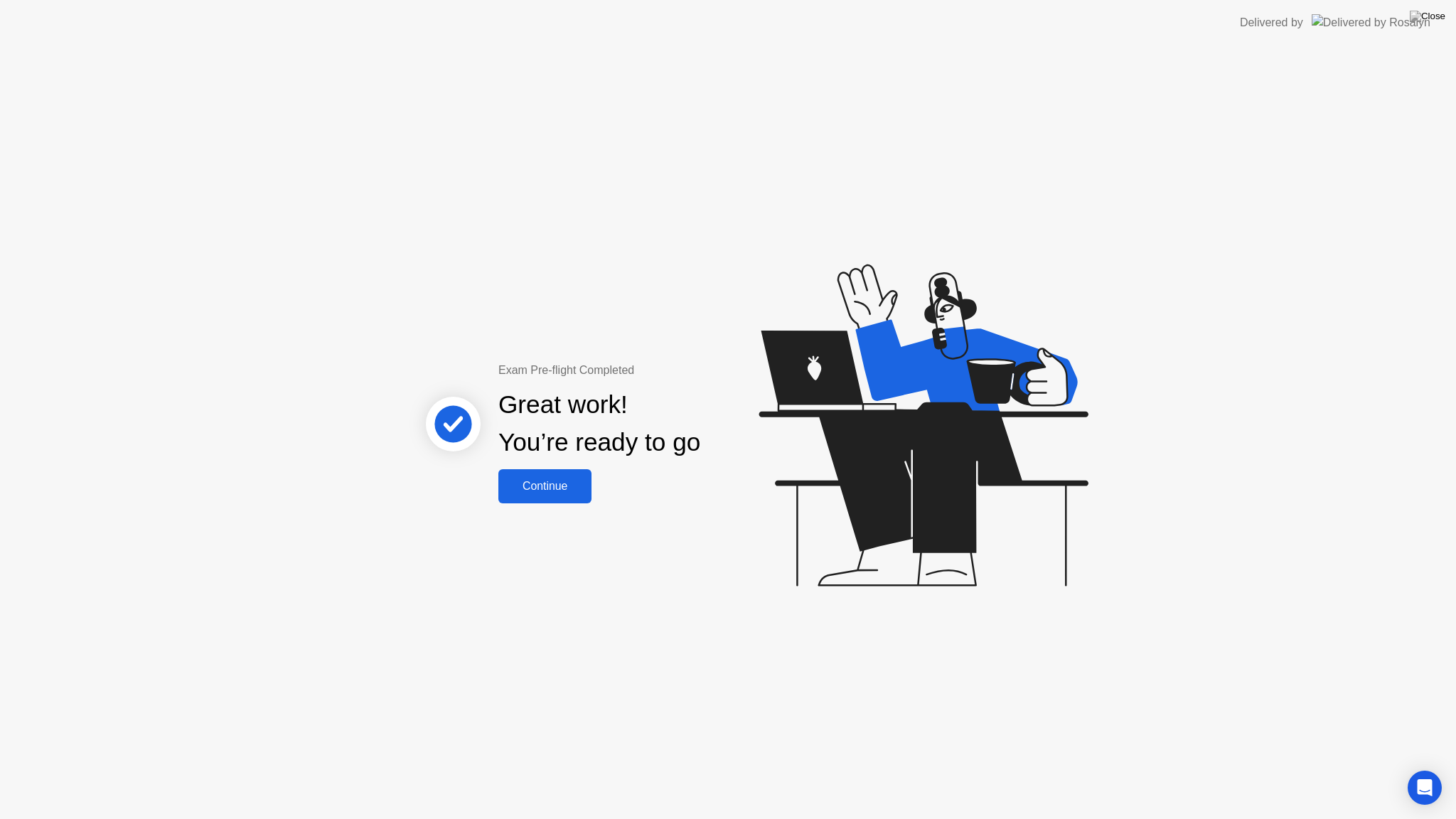
click at [551, 480] on div "Continue" at bounding box center [545, 486] width 85 height 13
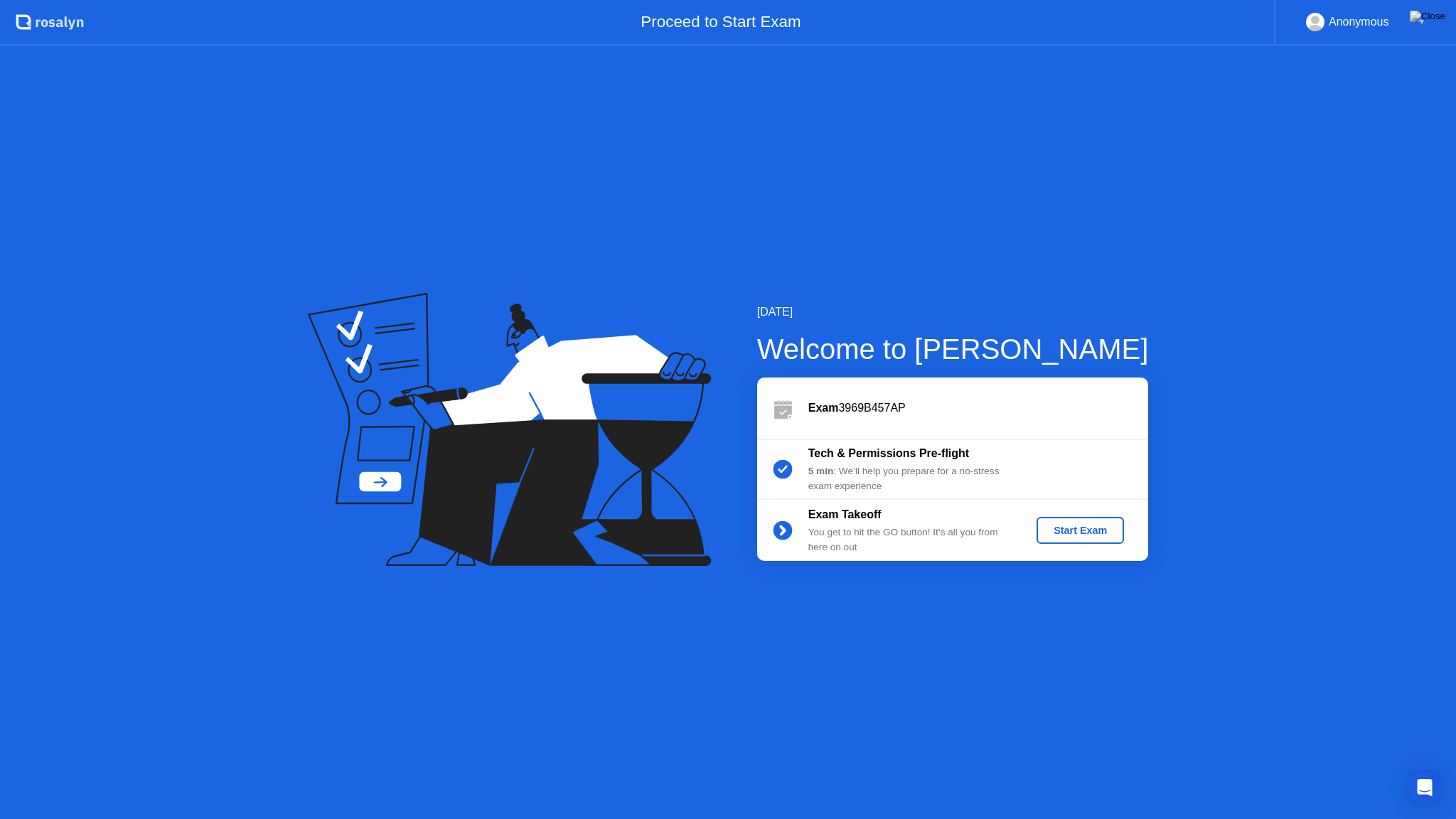
click at [1088, 527] on div "Start Exam" at bounding box center [1079, 530] width 76 height 12
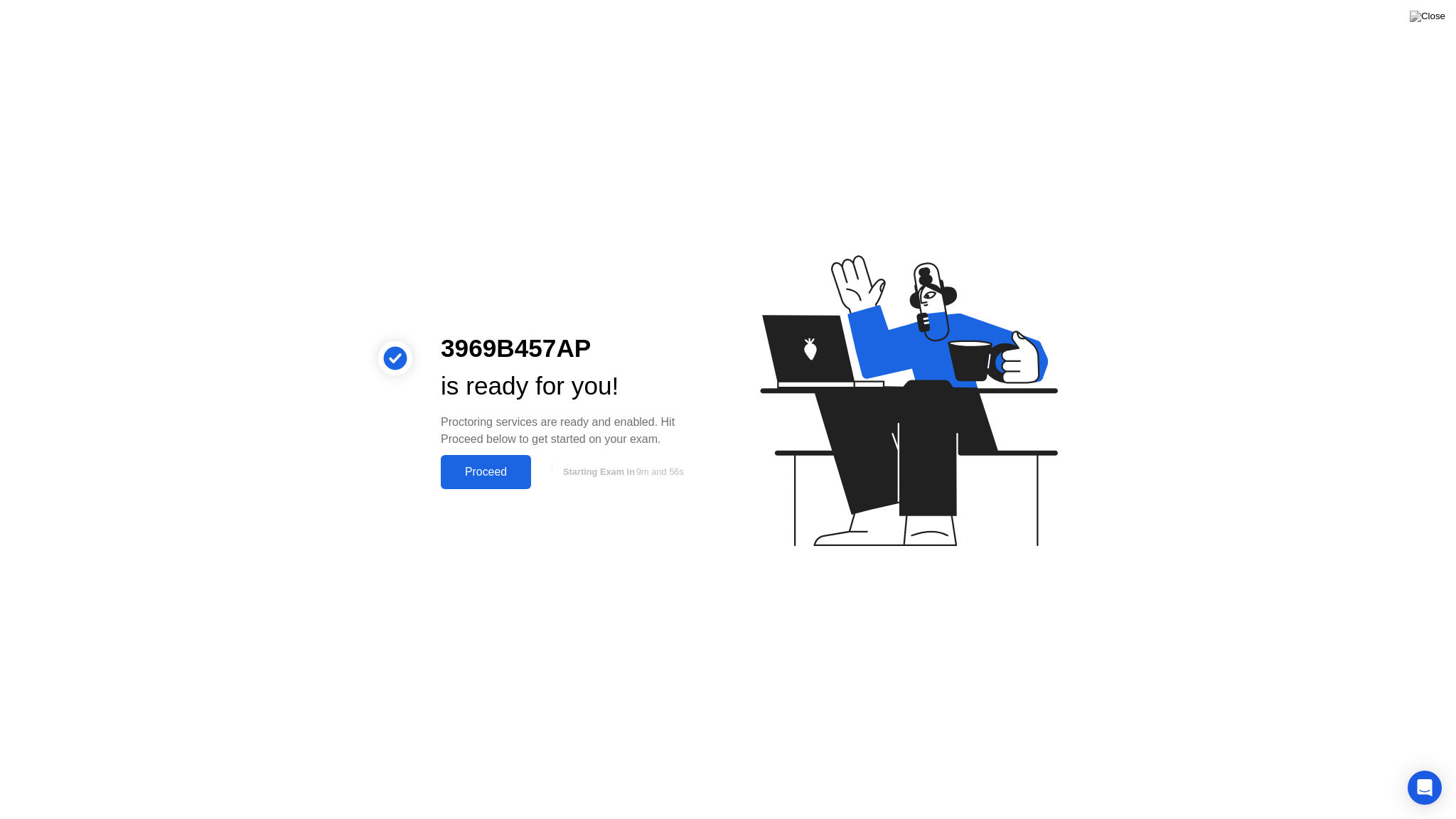
click at [490, 468] on div "Proceed" at bounding box center [486, 472] width 81 height 13
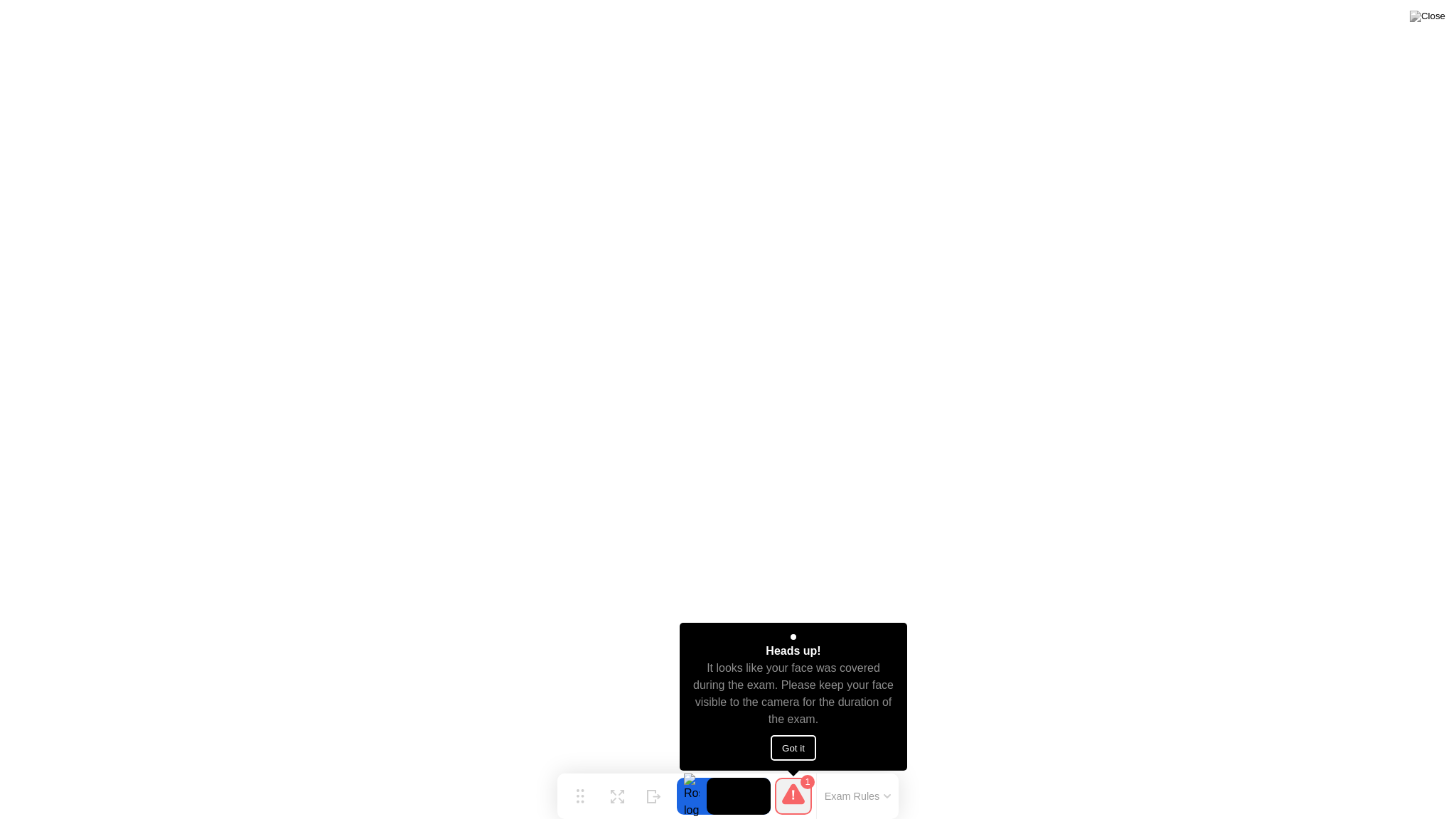
click at [794, 748] on button "Got it" at bounding box center [793, 747] width 46 height 26
